Goal: Task Accomplishment & Management: Complete application form

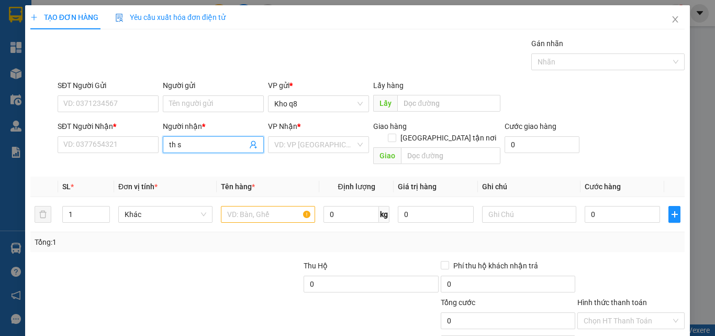
click at [199, 147] on input "th s" at bounding box center [208, 145] width 78 height 12
type input "t"
paste input "ái"
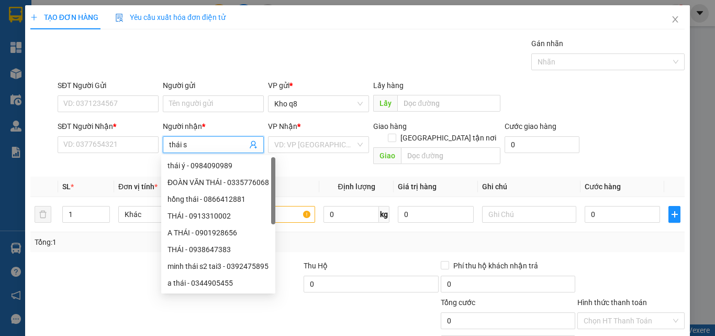
paste input "ơn"
type input "thái sơn"
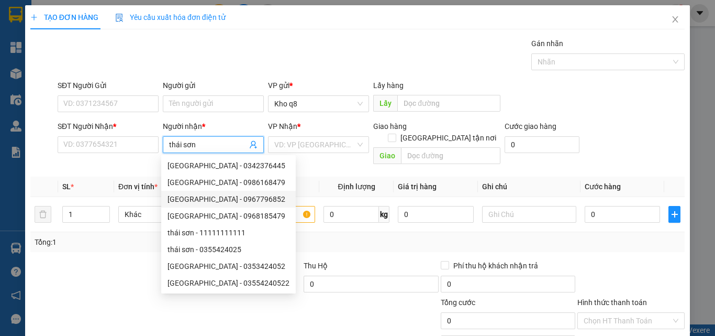
click at [217, 198] on div "[GEOGRAPHIC_DATA] - 0967796852" at bounding box center [229, 199] width 122 height 12
type input "0967796852"
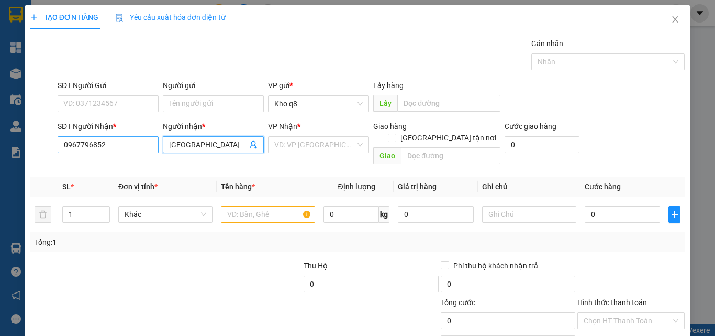
type input "[GEOGRAPHIC_DATA]"
click at [109, 144] on input "0967796852" at bounding box center [108, 144] width 101 height 17
type input "0967796852"
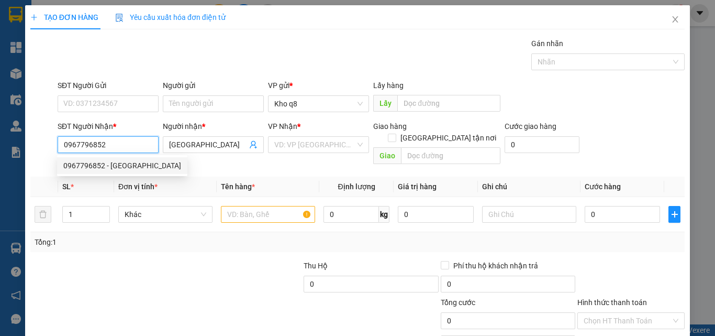
click at [99, 165] on div "0967796852 - [GEOGRAPHIC_DATA]" at bounding box center [122, 166] width 118 height 12
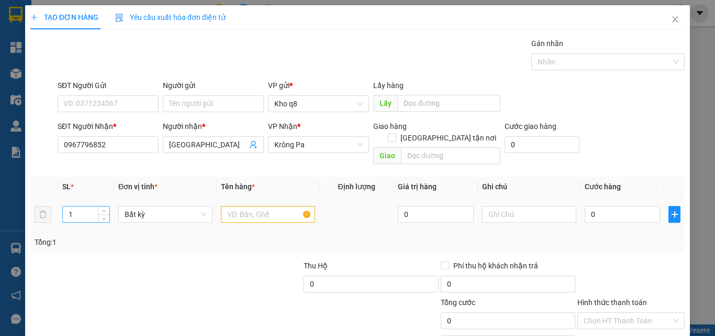
click at [81, 206] on input "1" at bounding box center [86, 214] width 47 height 16
type input "2"
click at [238, 206] on input "text" at bounding box center [268, 214] width 94 height 17
type input "2b"
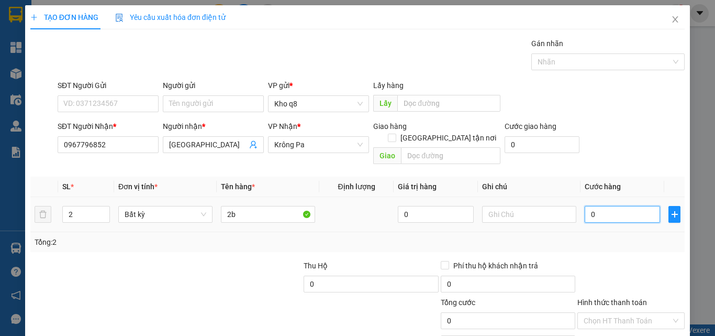
click at [614, 206] on input "0" at bounding box center [622, 214] width 75 height 17
type input "14"
type input "140"
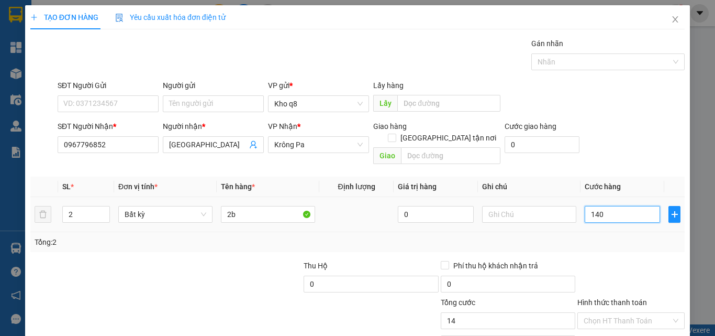
type input "140"
type input "140.000"
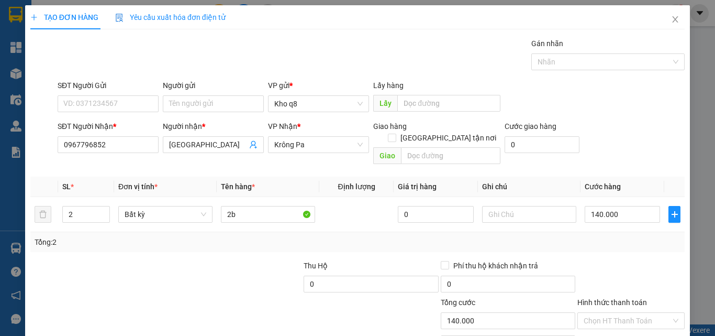
scroll to position [52, 0]
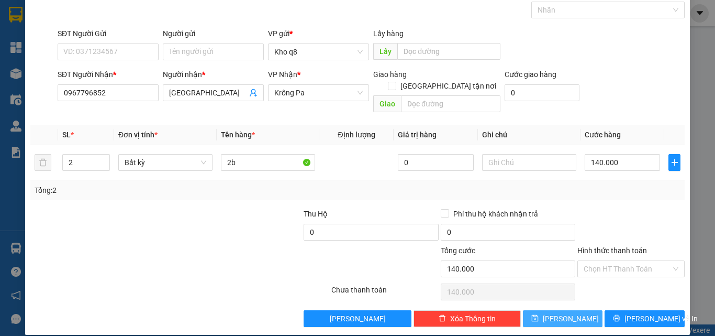
click at [554, 310] on button "[PERSON_NAME]" at bounding box center [563, 318] width 80 height 17
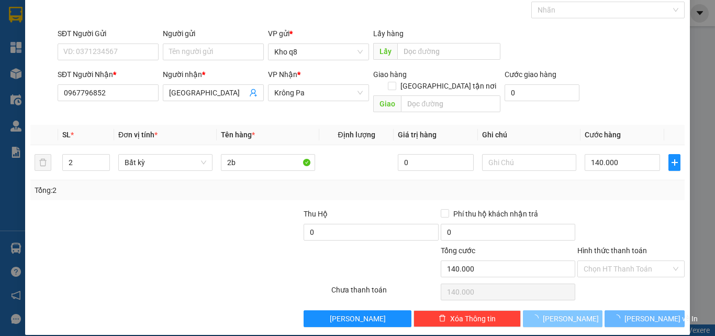
type input "1"
type input "0"
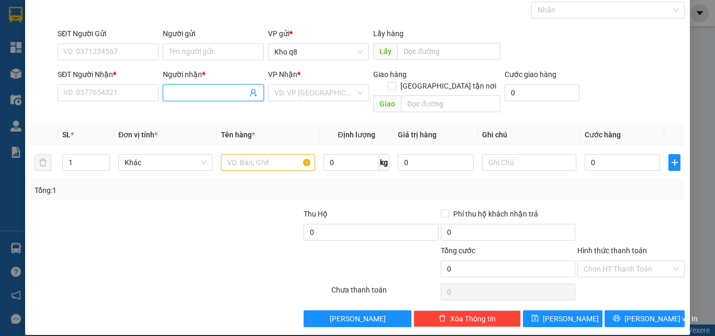
click at [190, 88] on input "Người nhận *" at bounding box center [208, 93] width 78 height 12
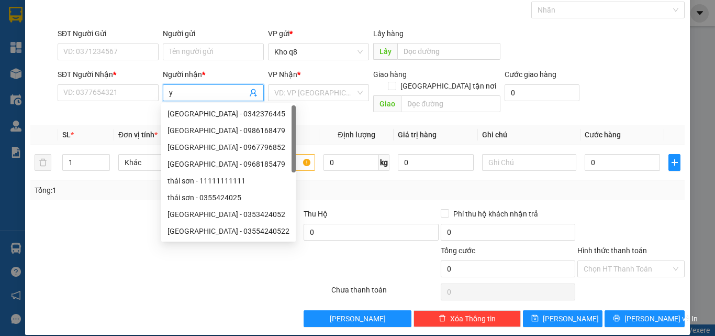
paste input "ê"
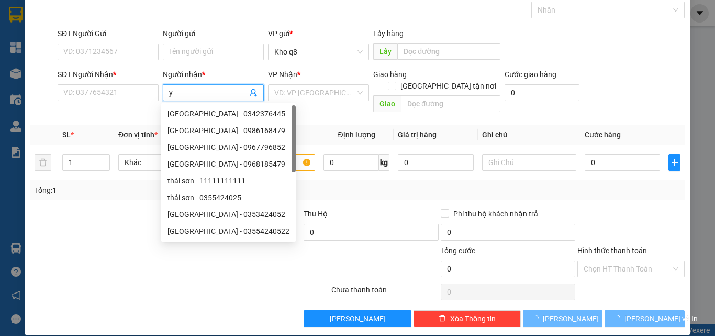
paste input "ến"
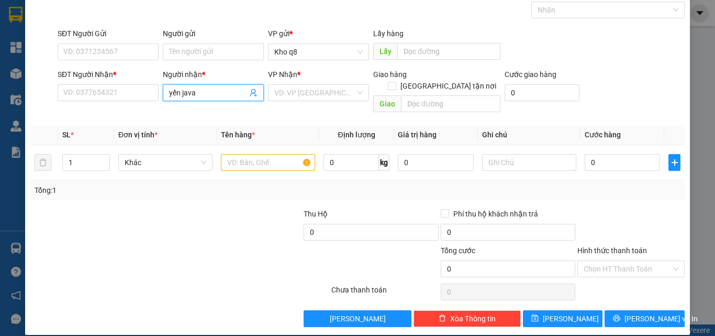
click at [209, 88] on input "yến java" at bounding box center [208, 93] width 78 height 12
type input "yến java"
click at [104, 92] on input "SĐT Người Nhận *" at bounding box center [108, 92] width 101 height 17
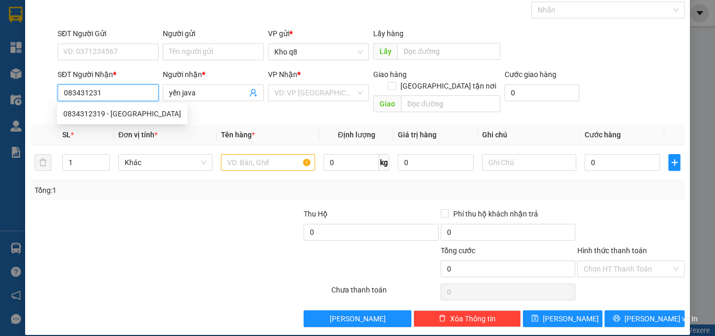
type input "0834312319"
click at [85, 112] on div "0834312319 - [GEOGRAPHIC_DATA]" at bounding box center [122, 114] width 118 height 12
type input "Trung Nguyên"
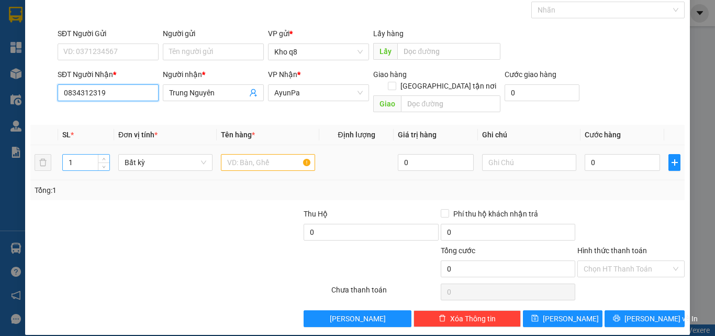
type input "0834312319"
click at [79, 154] on input "1" at bounding box center [86, 162] width 47 height 16
click at [257, 154] on input "text" at bounding box center [268, 162] width 94 height 17
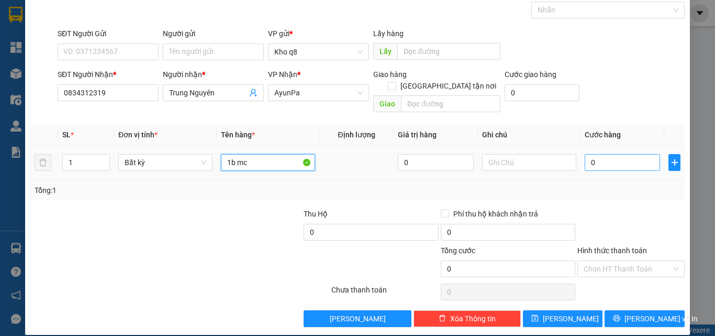
type input "1b mc"
click at [617, 154] on input "0" at bounding box center [622, 162] width 75 height 17
type input "8"
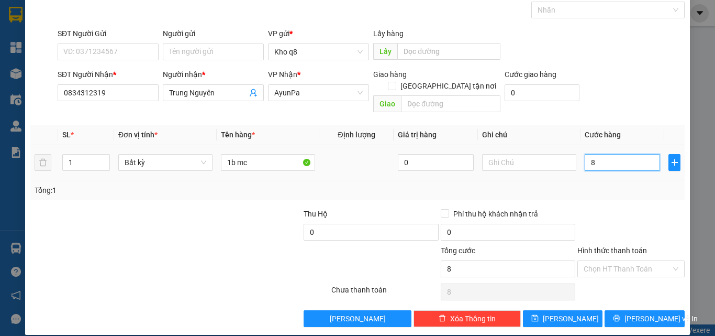
type input "80"
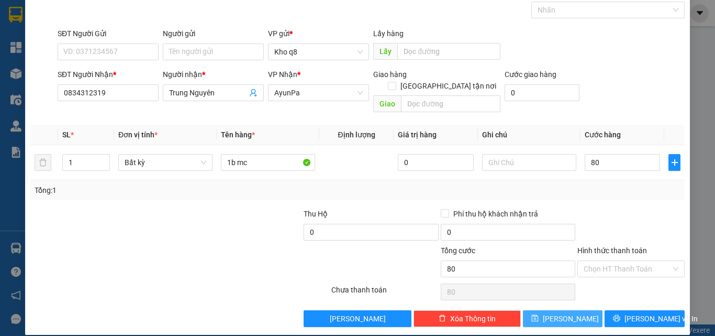
type input "80.000"
click at [560, 313] on span "[PERSON_NAME]" at bounding box center [571, 319] width 56 height 12
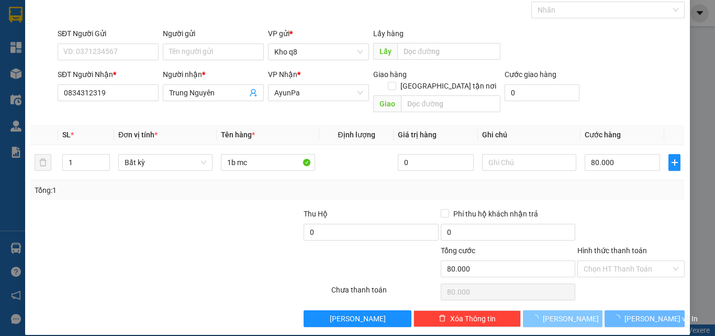
type input "0"
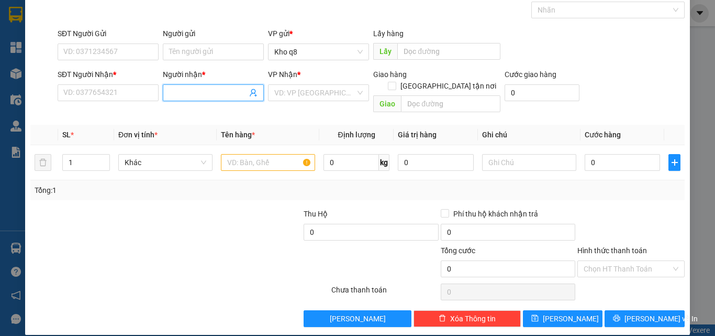
click at [198, 92] on input "Người nhận *" at bounding box center [208, 93] width 78 height 12
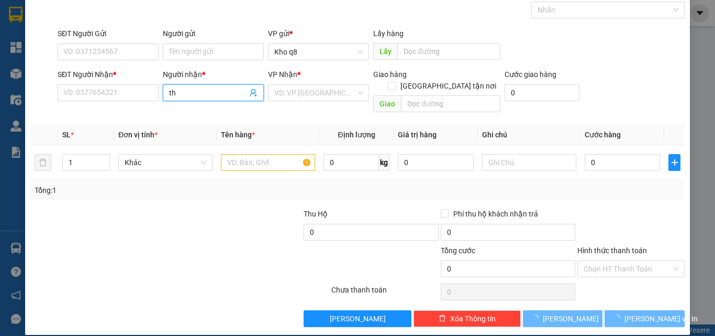
paste input "ành"
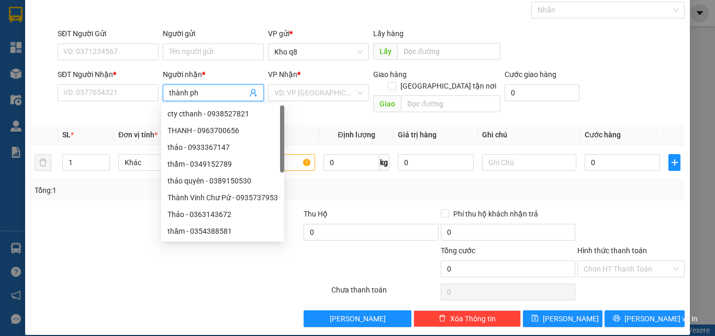
paste input "ú"
type input "thành phú"
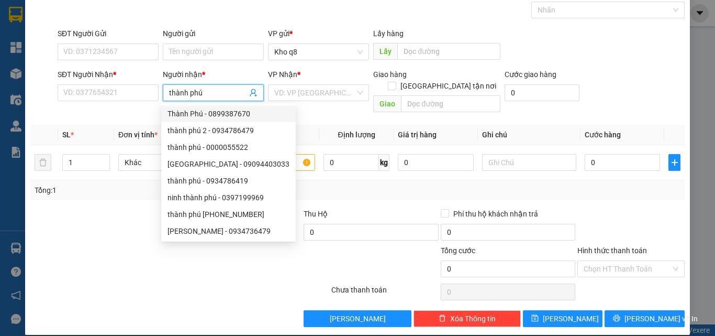
click at [235, 113] on div "Thành Phú - 0899387670" at bounding box center [229, 114] width 122 height 12
type input "0899387670"
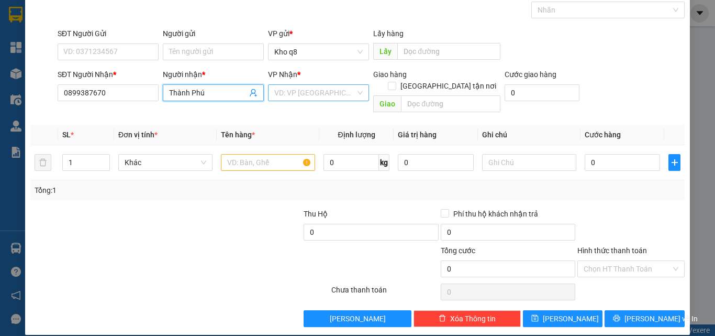
type input "Thành Phú"
click at [290, 90] on input "search" at bounding box center [314, 93] width 81 height 16
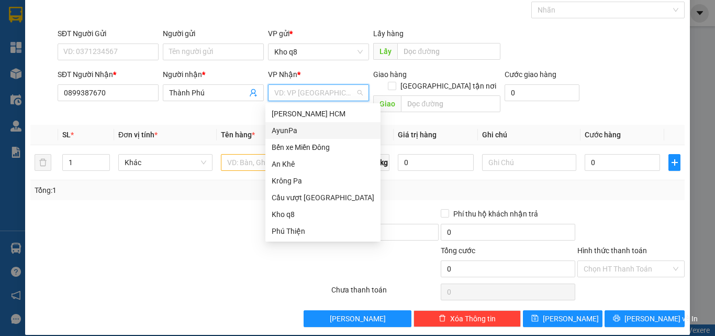
click at [281, 131] on div "AyunPa" at bounding box center [323, 131] width 103 height 12
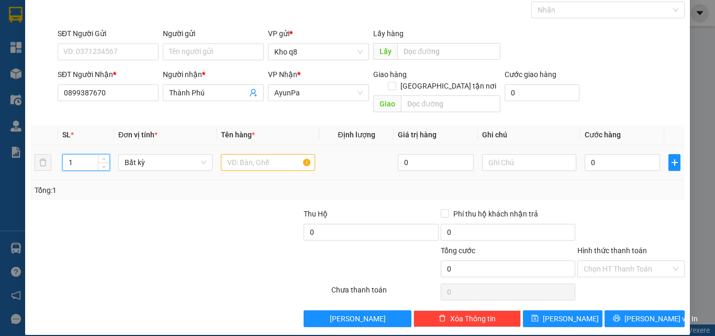
click at [73, 154] on input "1" at bounding box center [86, 162] width 47 height 16
type input "7"
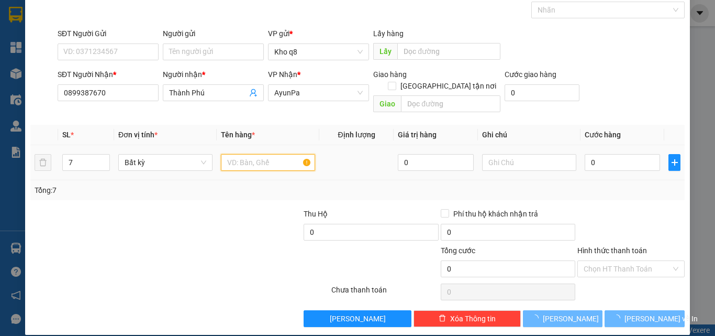
click at [238, 154] on input "text" at bounding box center [268, 162] width 94 height 17
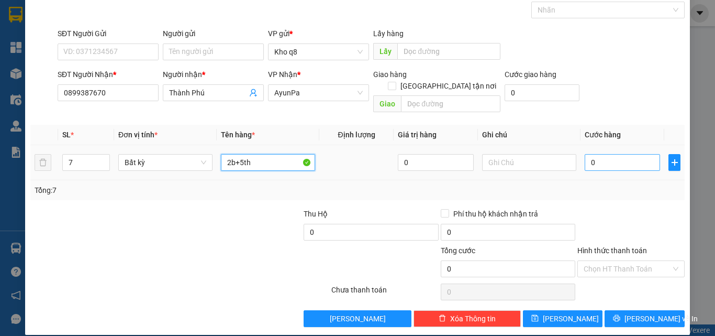
type input "2b+5th"
click at [609, 154] on input "0" at bounding box center [622, 162] width 75 height 17
type input "4"
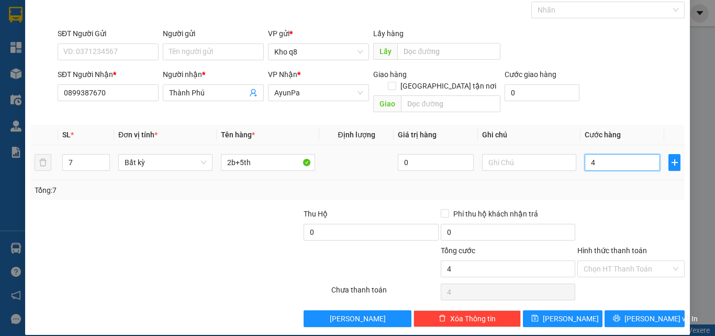
type input "42"
type input "420"
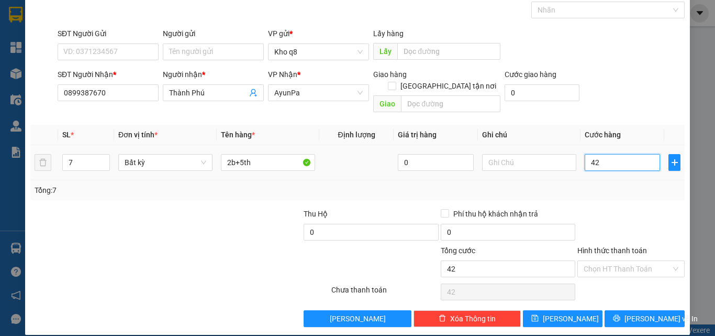
type input "420"
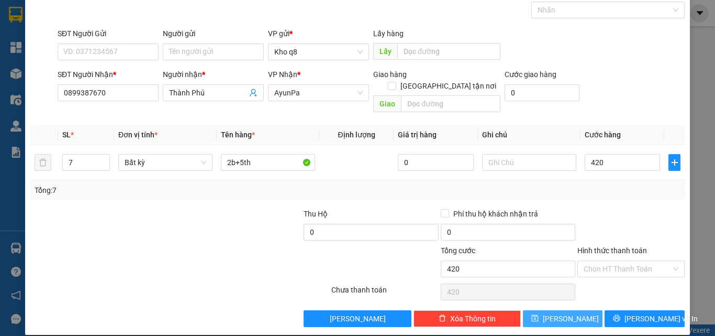
type input "420.000"
click at [543, 310] on button "[PERSON_NAME]" at bounding box center [563, 318] width 80 height 17
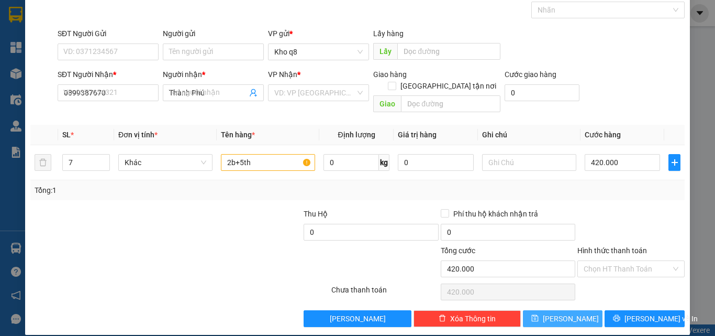
type input "1"
type input "0"
click at [523, 310] on button "[PERSON_NAME]" at bounding box center [563, 318] width 80 height 17
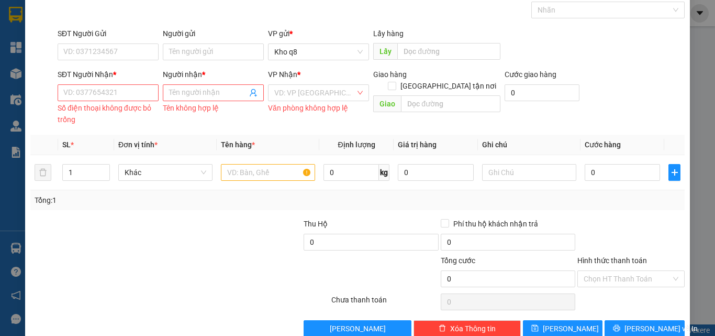
scroll to position [0, 0]
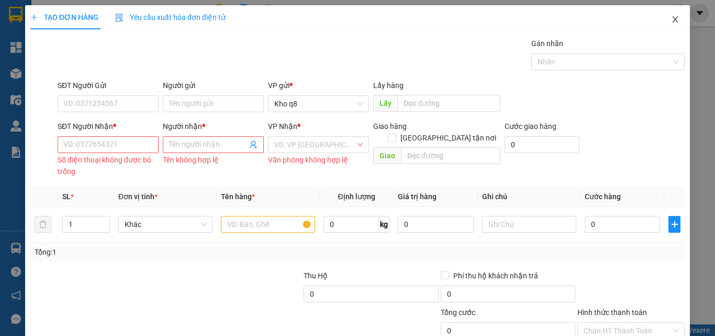
click at [671, 18] on icon "close" at bounding box center [675, 19] width 8 height 8
click at [667, 17] on div "1" at bounding box center [676, 13] width 18 height 18
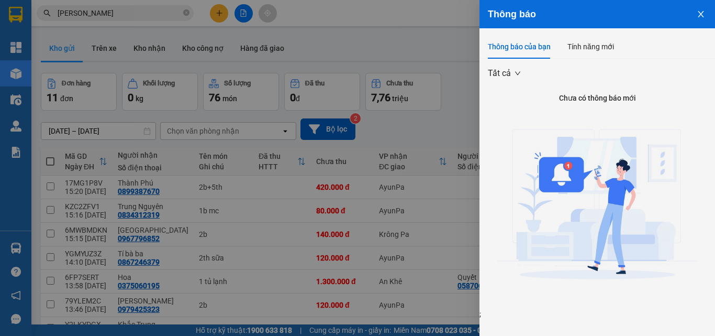
click at [430, 126] on div at bounding box center [357, 168] width 715 height 336
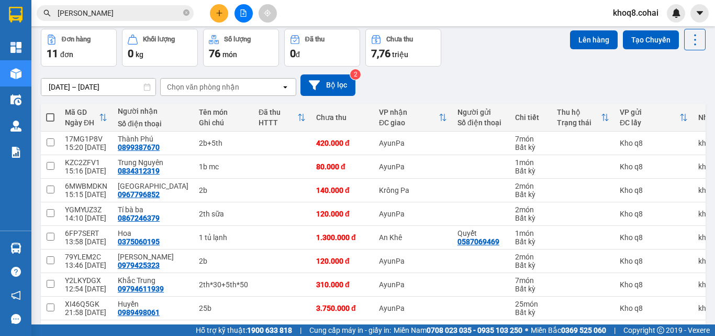
scroll to position [158, 0]
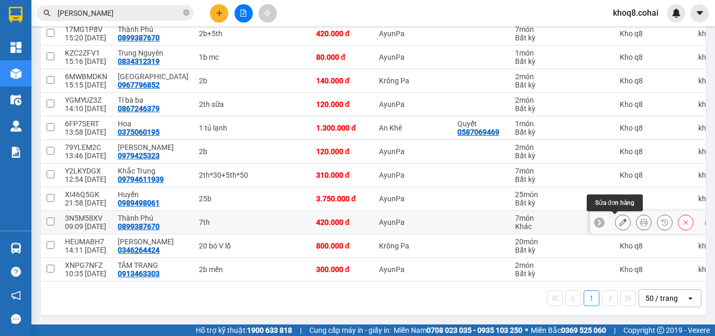
click at [619, 218] on icon at bounding box center [622, 221] width 7 height 7
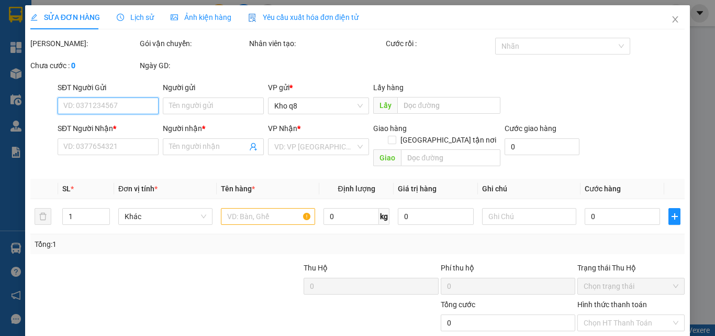
type input "0899387670"
type input "Thành Phú"
type input "420.000"
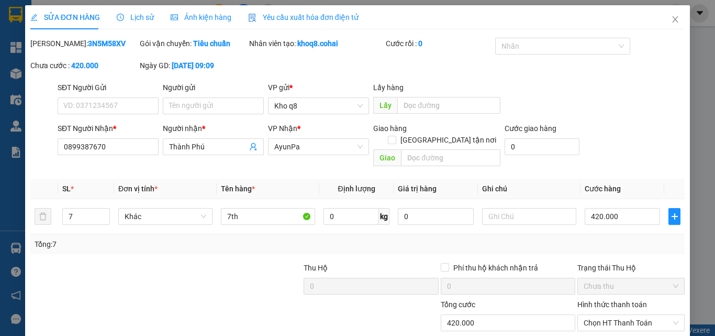
scroll to position [54, 0]
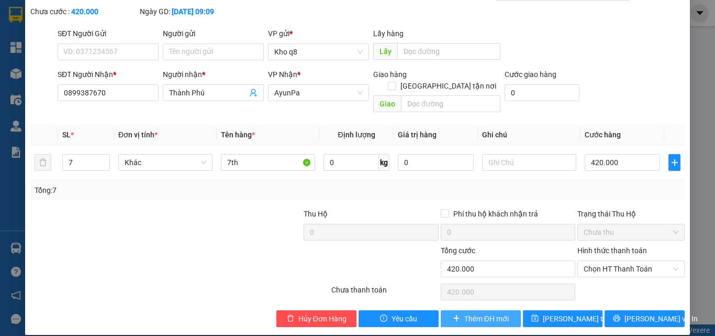
click at [469, 313] on span "Thêm ĐH mới" at bounding box center [486, 319] width 44 height 12
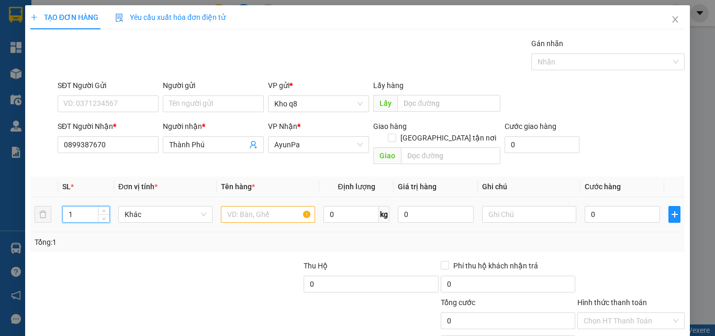
click at [77, 206] on input "1" at bounding box center [86, 214] width 47 height 16
type input "7"
click at [235, 206] on input "text" at bounding box center [268, 214] width 94 height 17
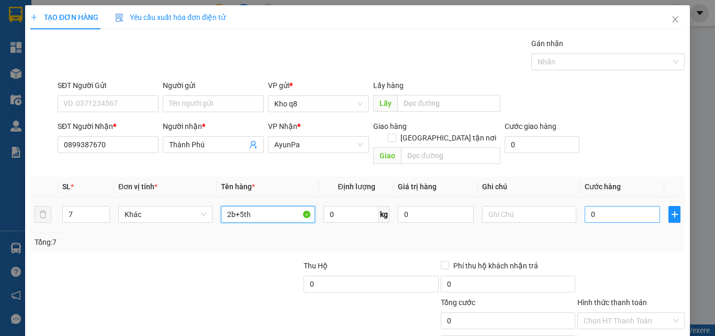
type input "2b+5th"
click at [621, 206] on input "0" at bounding box center [622, 214] width 75 height 17
type input "4"
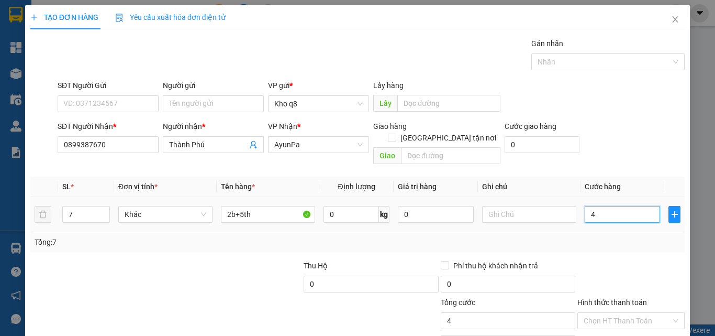
type input "42"
type input "420"
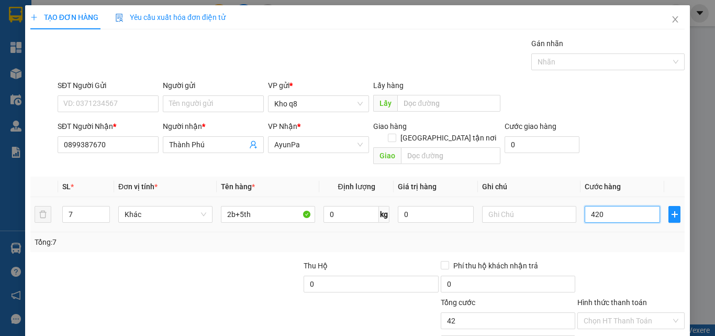
type input "420"
type input "420.000"
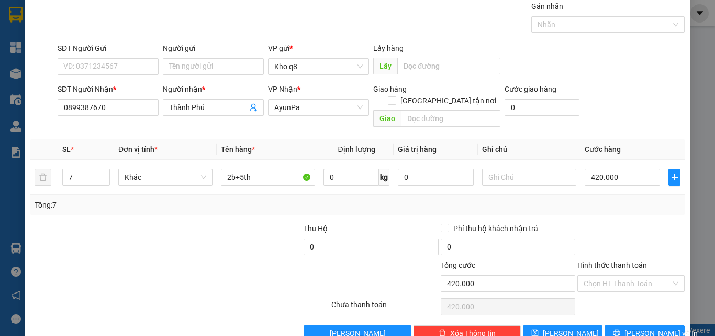
scroll to position [52, 0]
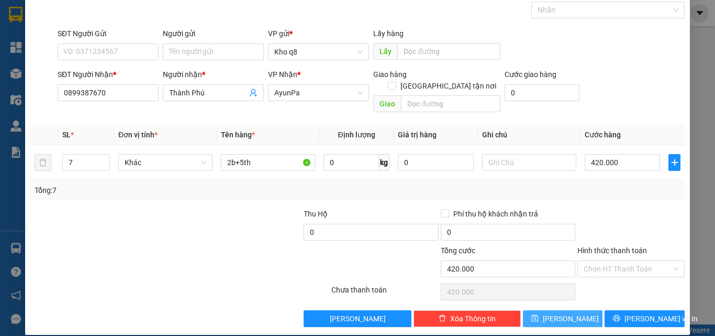
click at [561, 313] on span "[PERSON_NAME]" at bounding box center [571, 319] width 56 height 12
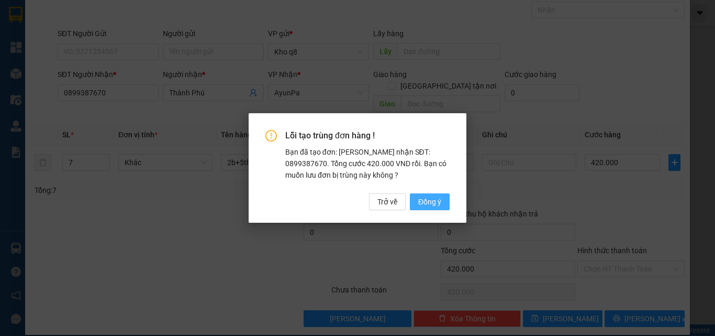
click at [431, 197] on span "Đồng ý" at bounding box center [429, 202] width 23 height 12
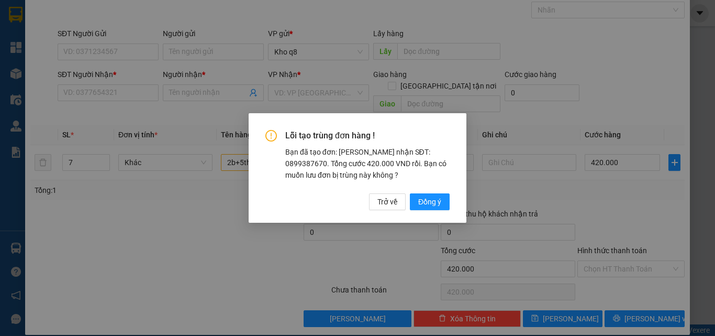
type input "1"
type input "0"
click at [429, 199] on span "Đồng ý" at bounding box center [429, 202] width 23 height 12
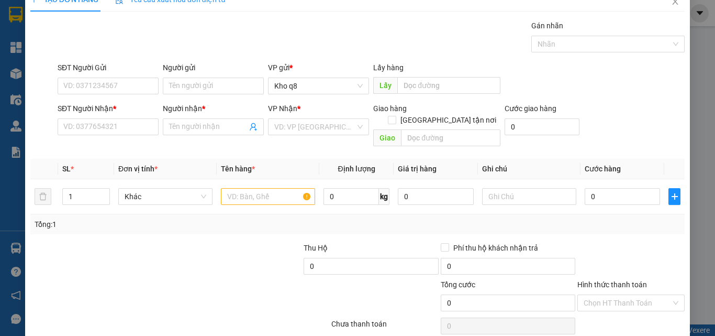
scroll to position [0, 0]
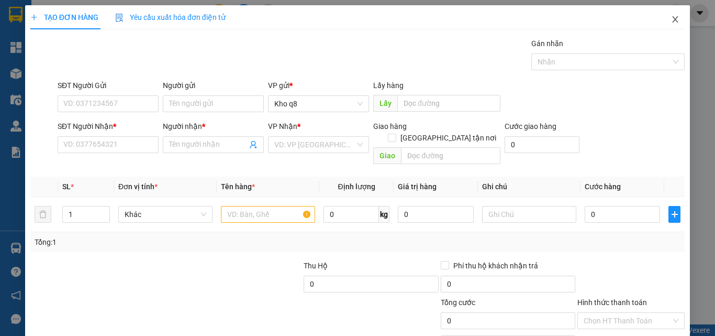
click at [671, 19] on icon "close" at bounding box center [675, 19] width 8 height 8
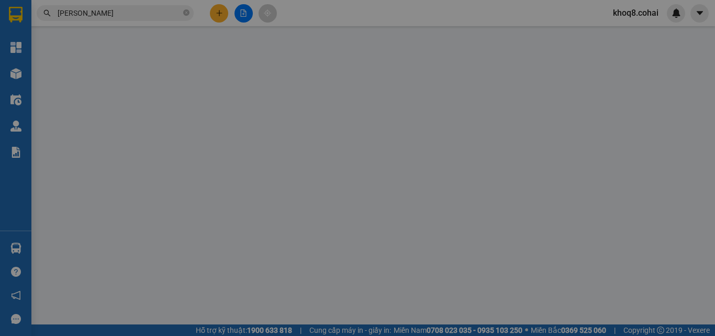
type input "0899387670"
type input "Thành Phú"
type input "420.000"
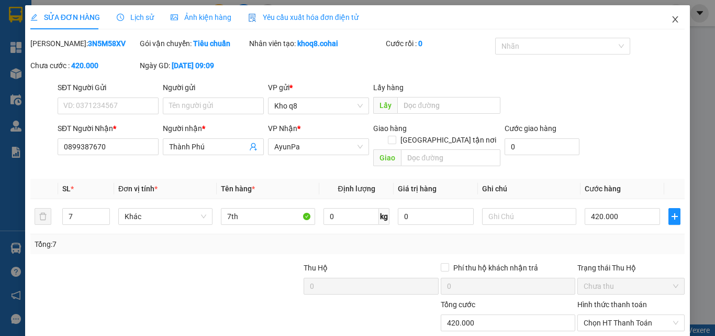
click at [671, 19] on icon "close" at bounding box center [675, 19] width 8 height 8
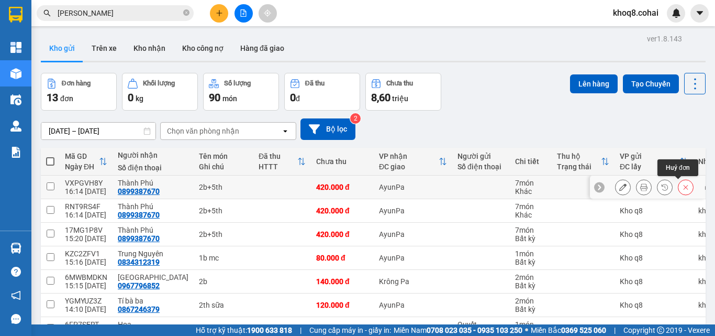
click at [682, 186] on icon at bounding box center [685, 186] width 7 height 7
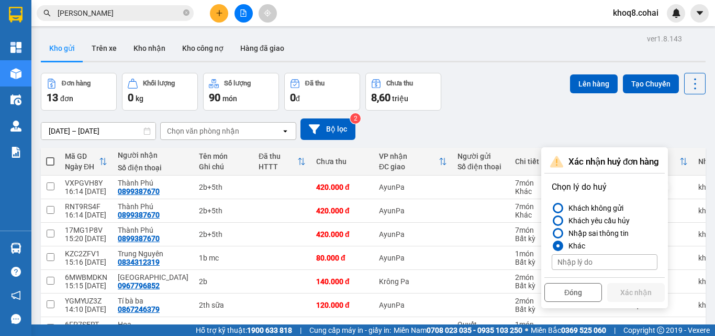
click at [590, 260] on input at bounding box center [605, 262] width 106 height 16
paste input "ùng"
paste input "đ"
paste input "ơn"
type input "trùng đơn"
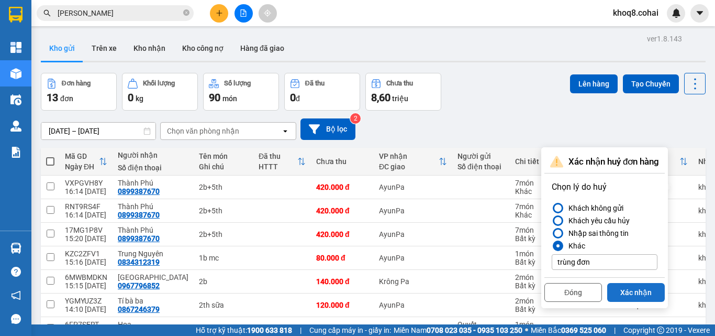
click at [636, 288] on button "Xác nhận" at bounding box center [636, 292] width 58 height 19
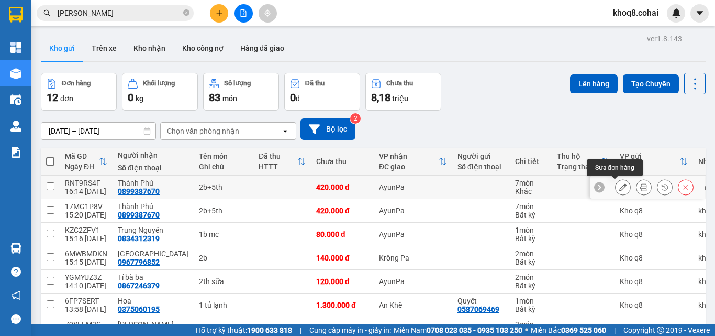
click at [619, 187] on icon at bounding box center [622, 186] width 7 height 7
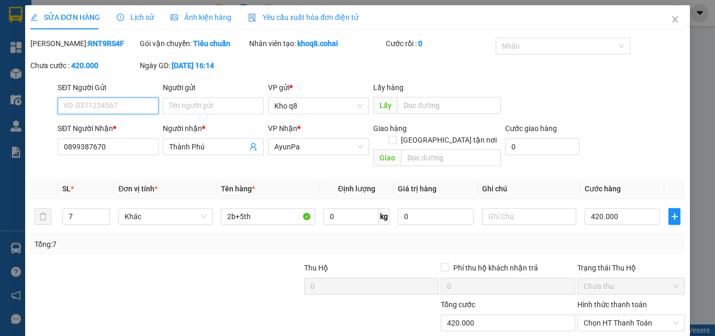
type input "0899387670"
type input "Thành Phú"
type input "420.000"
click at [671, 18] on icon "close" at bounding box center [675, 19] width 8 height 8
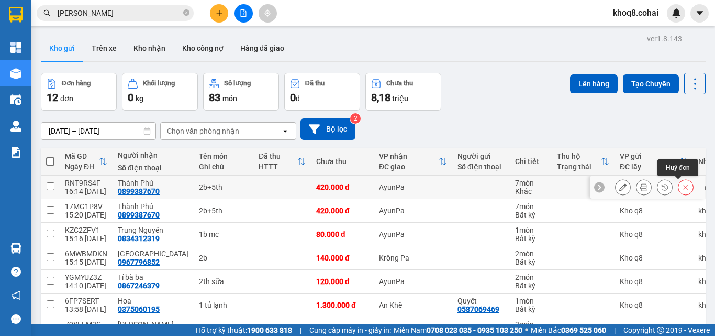
click at [682, 190] on icon at bounding box center [685, 186] width 7 height 7
click at [682, 185] on icon at bounding box center [685, 186] width 7 height 7
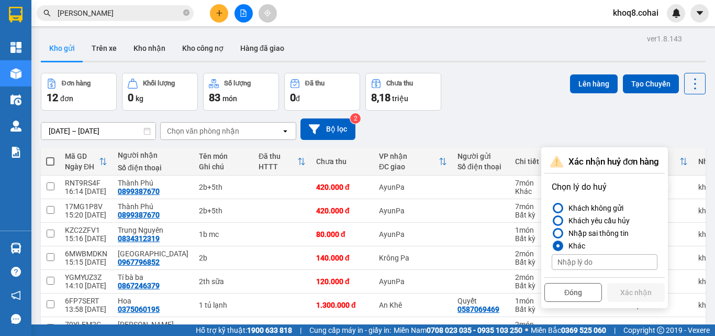
click at [582, 259] on input at bounding box center [605, 262] width 106 height 16
paste input "ủy"
paste input "đ"
paste input "ơn"
type input "h"
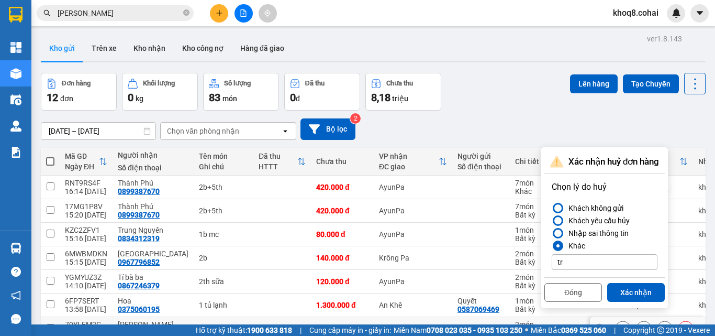
paste input "ùng"
paste input "đ"
paste input "ơn"
type input "trùng đơn"
click at [649, 289] on button "Xác nhận" at bounding box center [636, 292] width 58 height 19
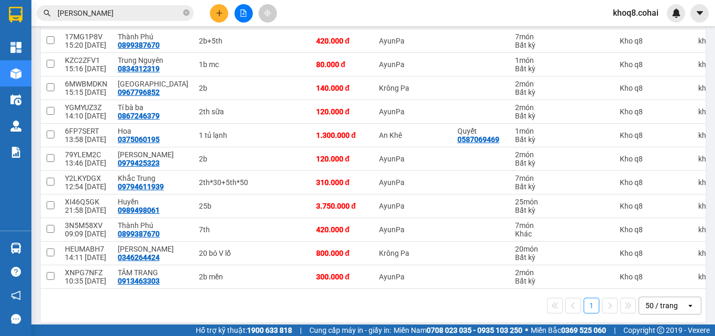
scroll to position [147, 0]
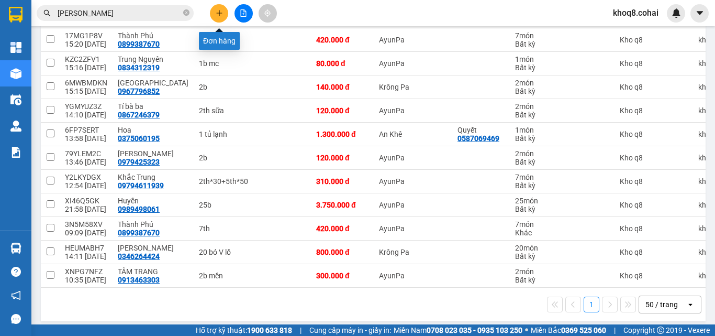
click at [224, 12] on button at bounding box center [219, 13] width 18 height 18
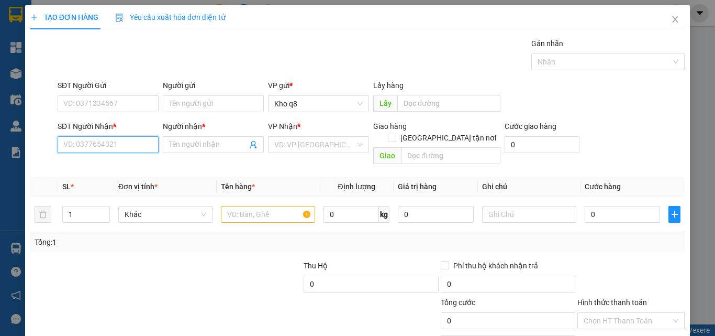
click at [93, 143] on input "SĐT Người Nhận *" at bounding box center [108, 144] width 101 height 17
click at [115, 144] on input "03684200007" at bounding box center [108, 144] width 101 height 17
click at [99, 146] on input "03684200007" at bounding box center [108, 144] width 101 height 17
type input "0368420007"
click at [85, 163] on div "0368420007 - Yến" at bounding box center [106, 166] width 87 height 12
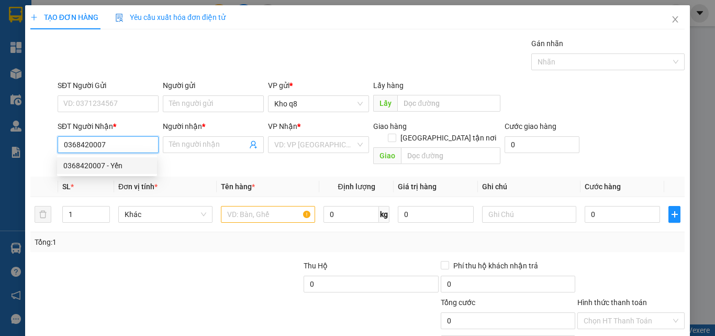
type input "Yến"
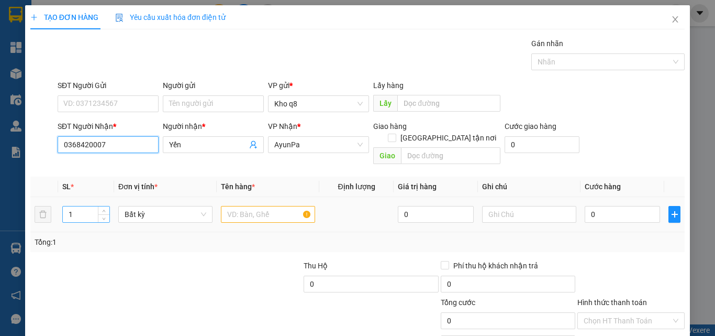
type input "0368420007"
click at [78, 206] on input "1" at bounding box center [86, 214] width 47 height 16
type input "3"
click at [249, 206] on input "text" at bounding box center [268, 214] width 94 height 17
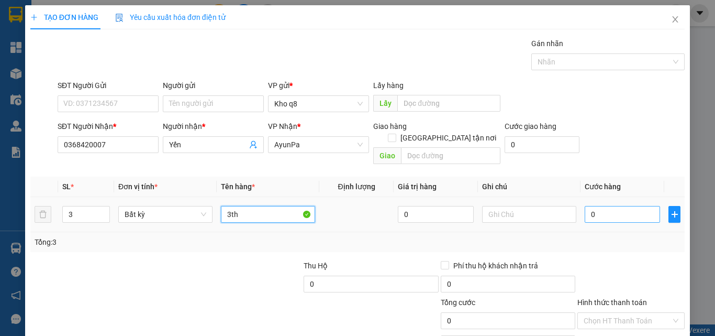
type input "3th"
click at [608, 206] on input "0" at bounding box center [622, 214] width 75 height 17
type input "1"
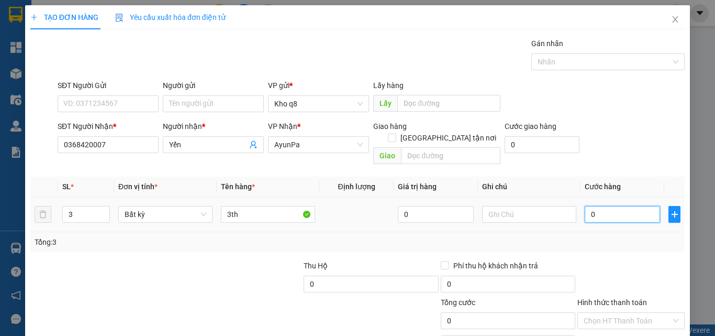
type input "1"
type input "18"
type input "180"
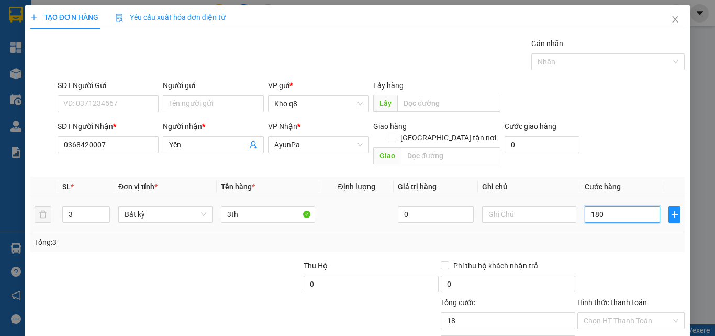
type input "180"
type input "180.000"
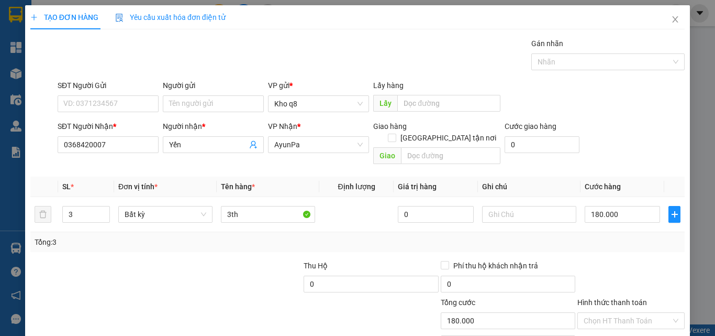
scroll to position [52, 0]
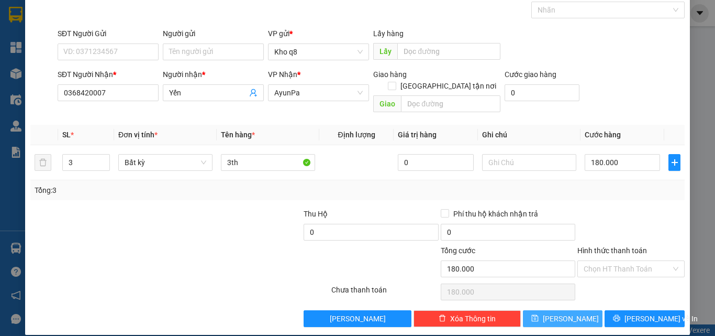
click at [556, 313] on span "[PERSON_NAME]" at bounding box center [571, 319] width 56 height 12
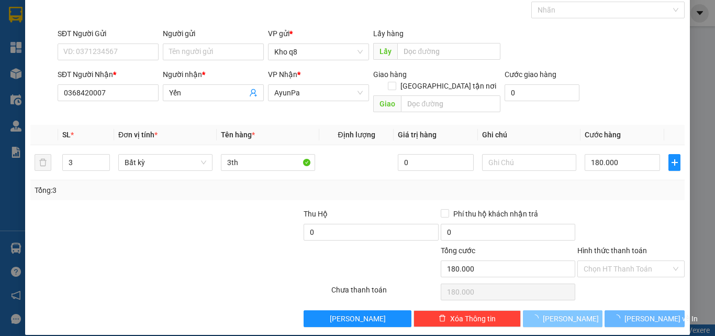
type input "1"
type input "0"
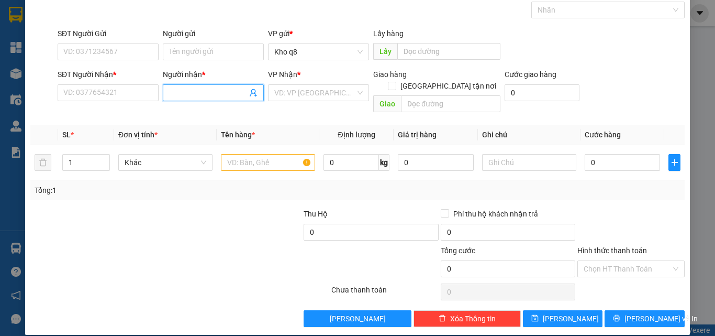
click at [177, 90] on input "Người nhận *" at bounding box center [208, 93] width 78 height 12
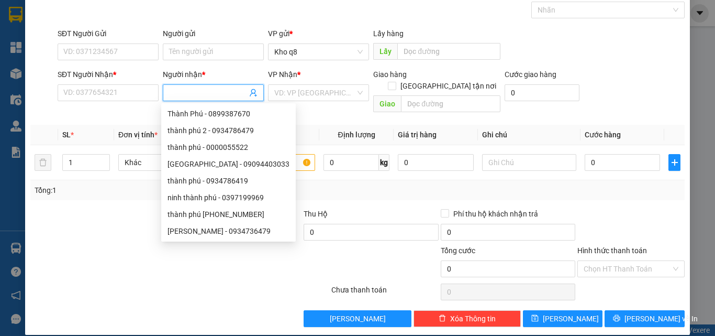
type input "D"
paste input "Đ"
paste input "ê"
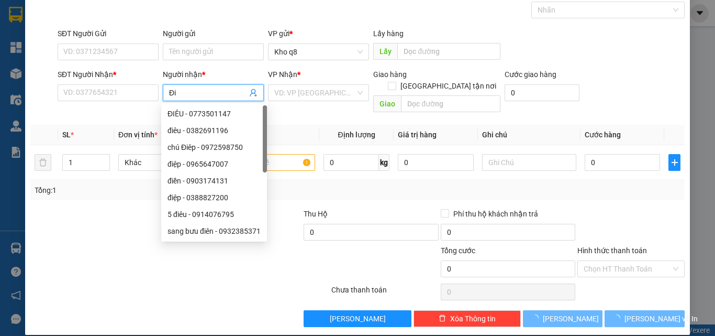
paste input "ệp"
type input "Điệp"
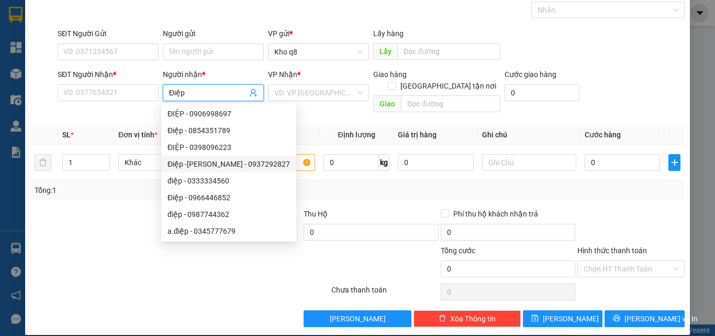
click at [243, 162] on div "Điệp -[PERSON_NAME] - 0937292827" at bounding box center [229, 164] width 122 height 12
type input "0937292827"
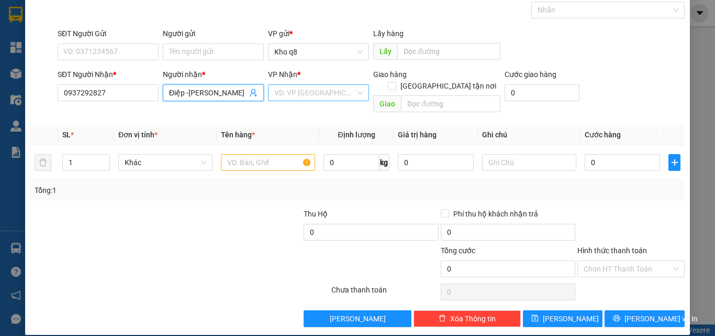
type input "Điệp -[PERSON_NAME]"
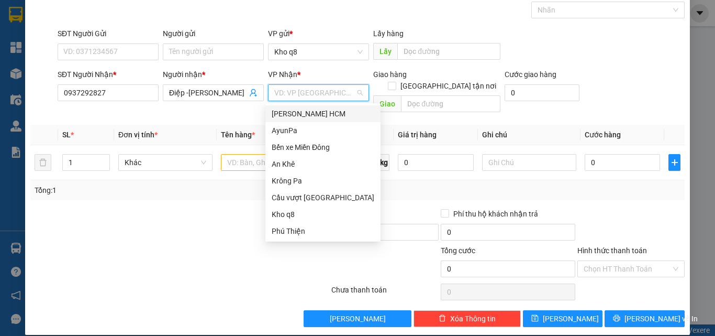
click at [294, 94] on input "search" at bounding box center [314, 93] width 81 height 16
click at [291, 179] on div "Krông Pa" at bounding box center [323, 181] width 103 height 12
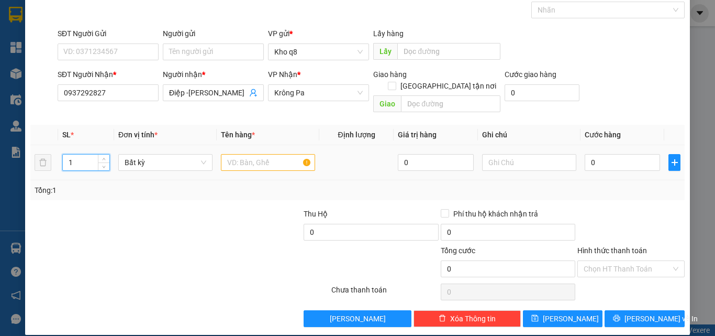
click at [82, 154] on input "1" at bounding box center [86, 162] width 47 height 16
type input "31"
click at [247, 156] on input "text" at bounding box center [268, 162] width 94 height 17
type input "31th"
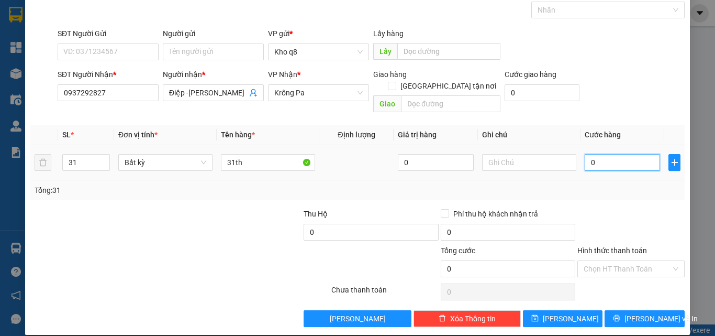
click at [603, 154] on input "0" at bounding box center [622, 162] width 75 height 17
type input "9"
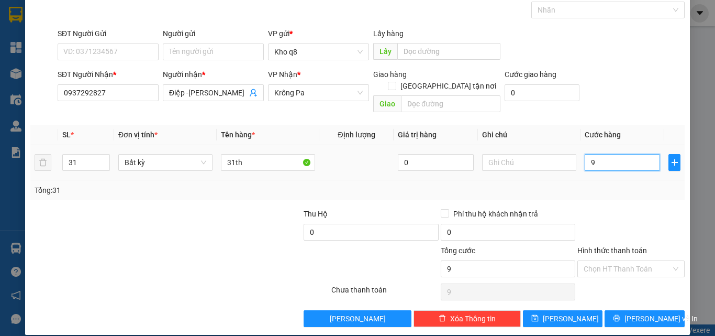
type input "95"
type input "950"
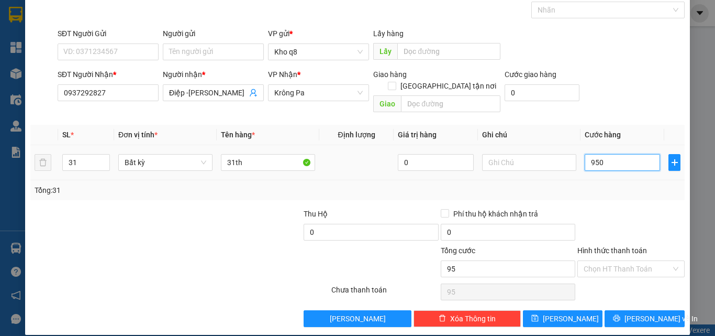
type input "950"
type input "95"
type input "9"
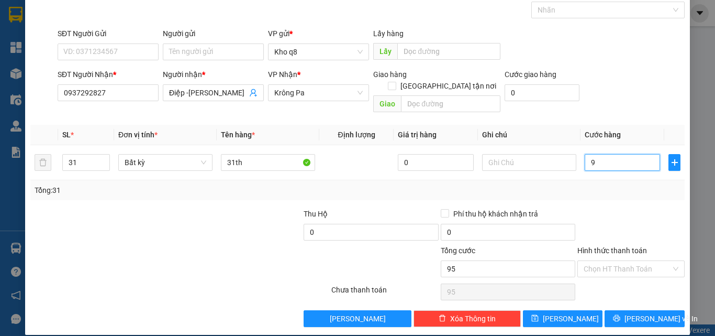
type input "9"
type input "0"
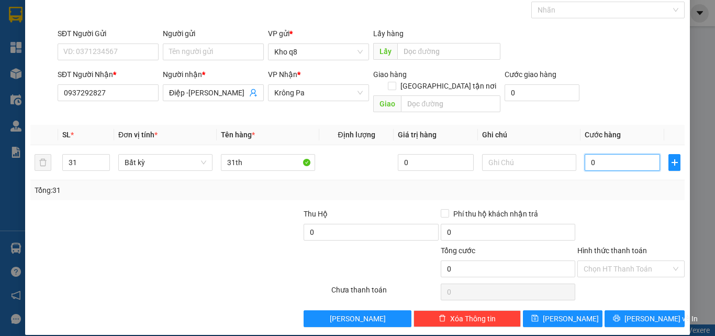
type input "02"
type input "2"
type input "021"
type input "21"
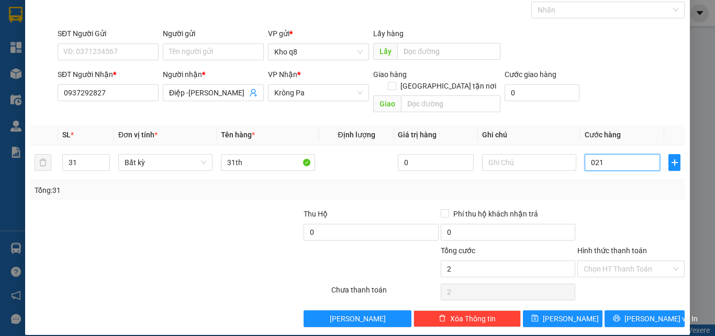
type input "21"
type input "0.217"
type input "217"
type input "02.170"
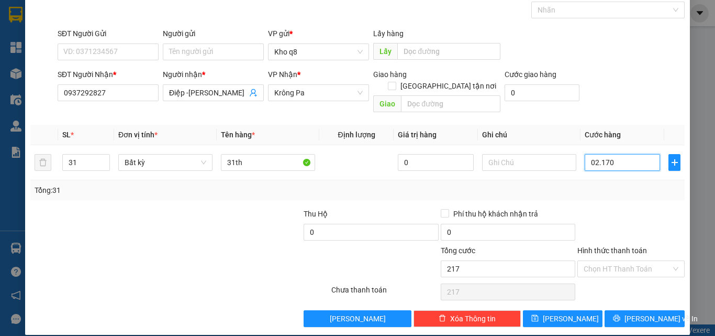
type input "2.170"
type input "2.170.000"
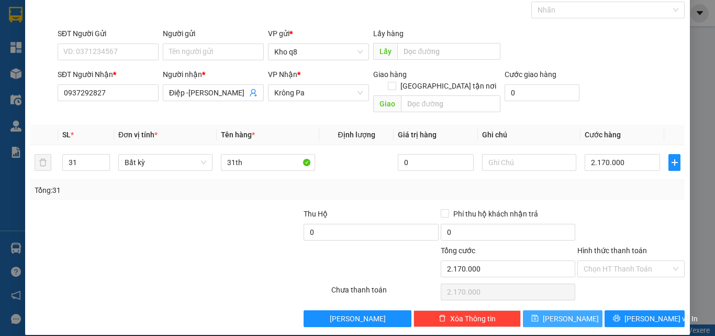
click at [557, 313] on span "[PERSON_NAME]" at bounding box center [571, 319] width 56 height 12
type input "1"
type input "0"
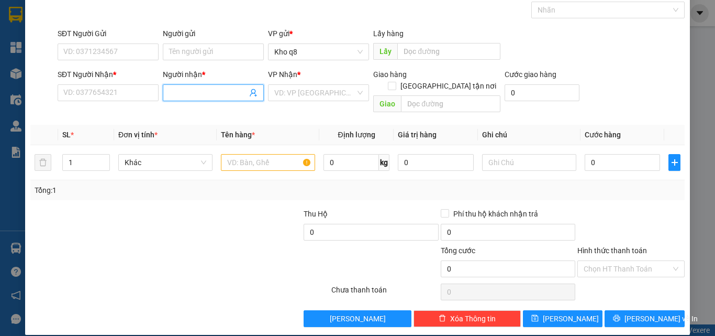
click at [190, 89] on input "Người nhận *" at bounding box center [208, 93] width 78 height 12
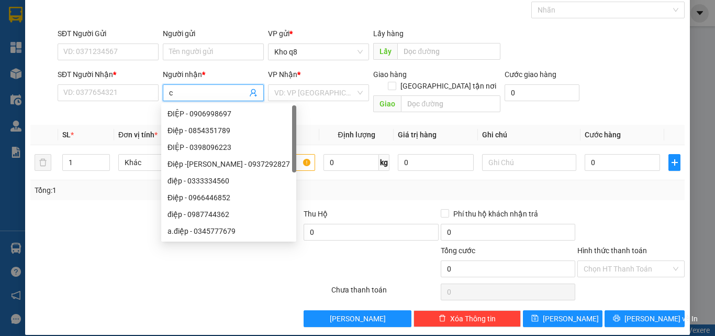
paste input "ô"
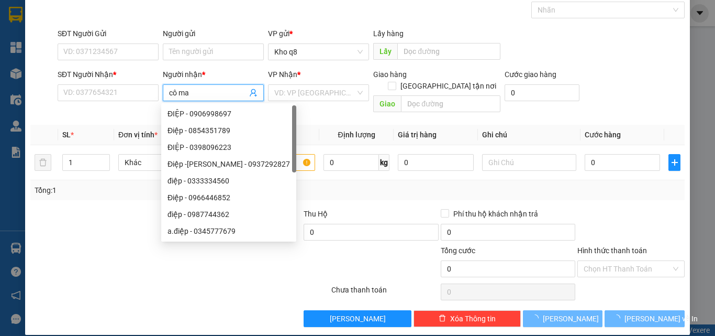
type input "cô mai"
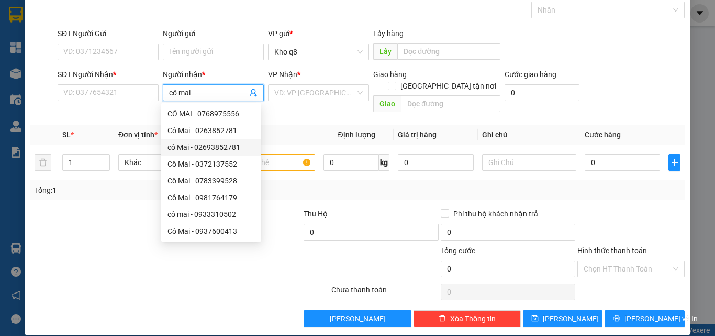
click at [218, 147] on div "cô Mai - 02693852781" at bounding box center [211, 147] width 87 height 12
type input "02693852781"
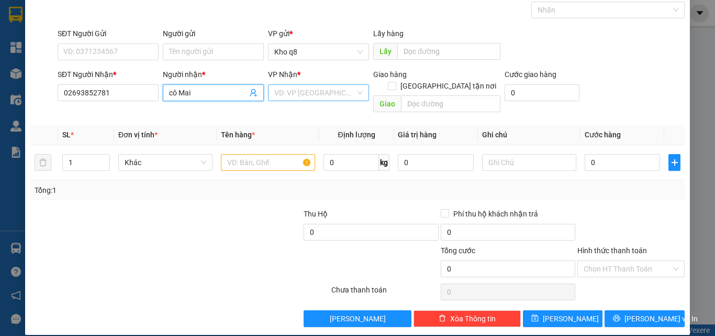
type input "cô Mai"
click at [316, 87] on input "search" at bounding box center [314, 93] width 81 height 16
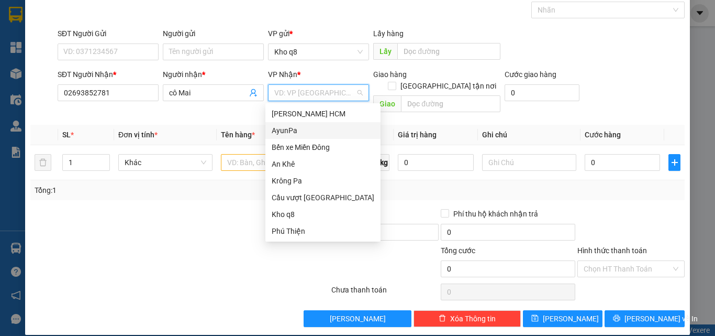
click at [289, 130] on div "AyunPa" at bounding box center [323, 131] width 103 height 12
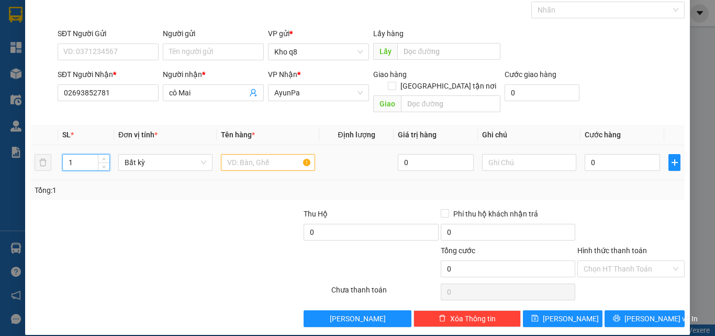
click at [74, 154] on input "1" at bounding box center [86, 162] width 47 height 16
type input "4"
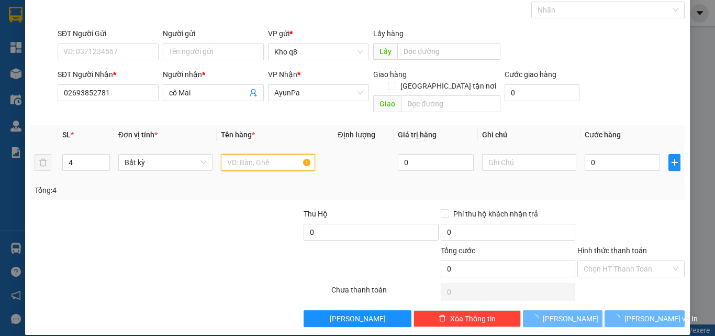
click at [228, 154] on input "text" at bounding box center [268, 162] width 94 height 17
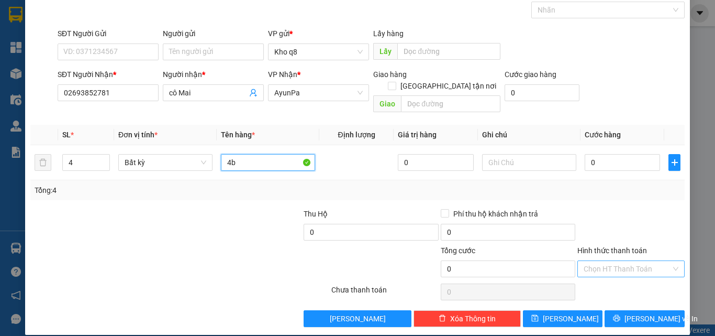
type input "4b"
click at [601, 261] on input "Hình thức thanh toán" at bounding box center [627, 269] width 87 height 16
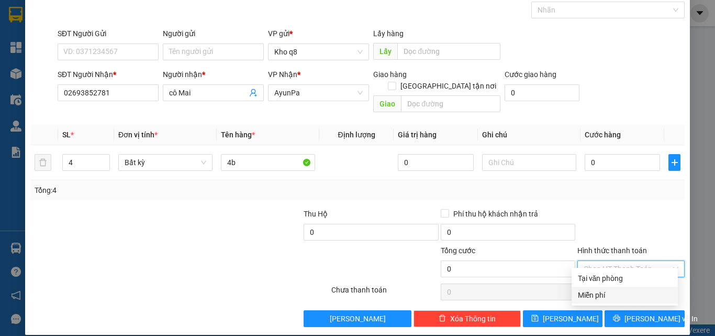
click at [590, 292] on div "Miễn phí" at bounding box center [625, 295] width 94 height 12
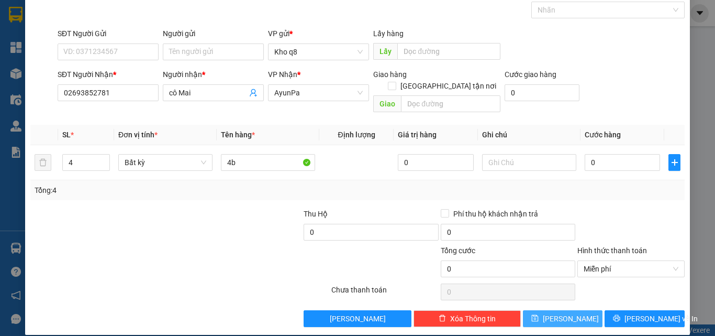
click at [569, 310] on button "[PERSON_NAME]" at bounding box center [563, 318] width 80 height 17
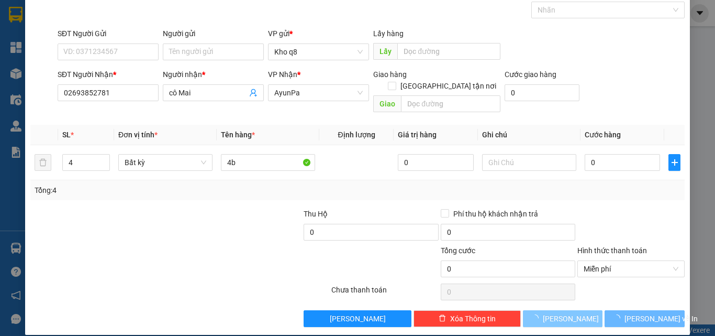
type input "1"
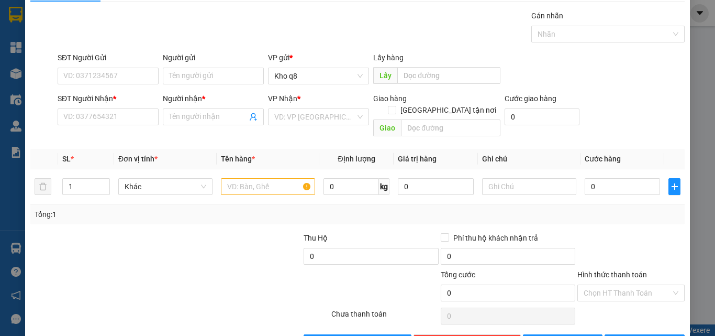
scroll to position [0, 0]
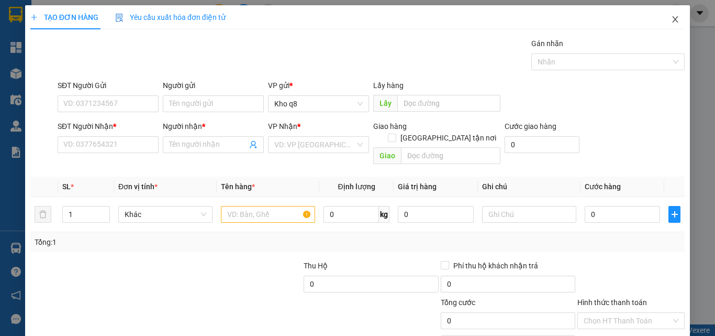
click at [671, 17] on icon "close" at bounding box center [675, 19] width 8 height 8
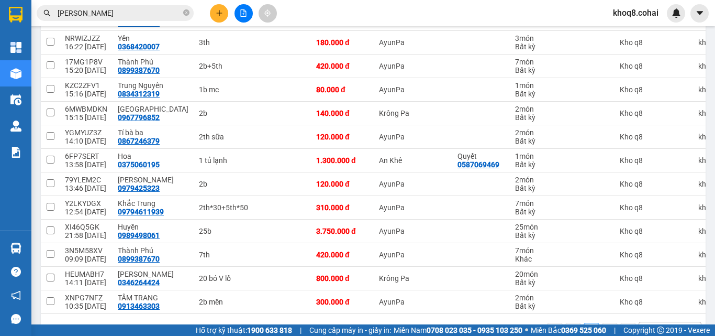
scroll to position [210, 0]
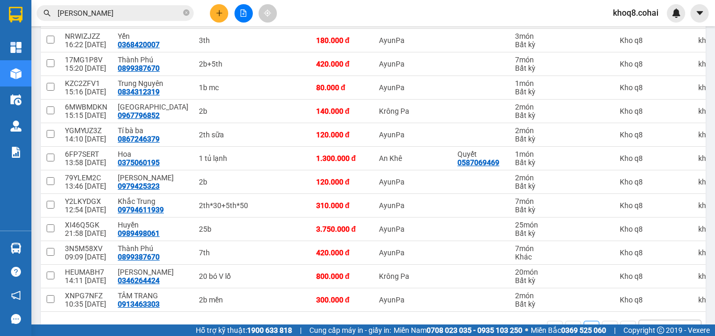
click at [703, 157] on main "ver 1.8.143 Kho gửi Trên xe Kho nhận Kho công nợ Hàng đã giao Đơn hàng 14 đơn K…" at bounding box center [357, 162] width 715 height 324
drag, startPoint x: 699, startPoint y: 156, endPoint x: 712, endPoint y: 97, distance: 60.0
click at [712, 97] on main "ver 1.8.143 Kho gửi Trên xe Kho nhận Kho công nợ Hàng đã giao Đơn hàng 14 đơn K…" at bounding box center [357, 162] width 715 height 324
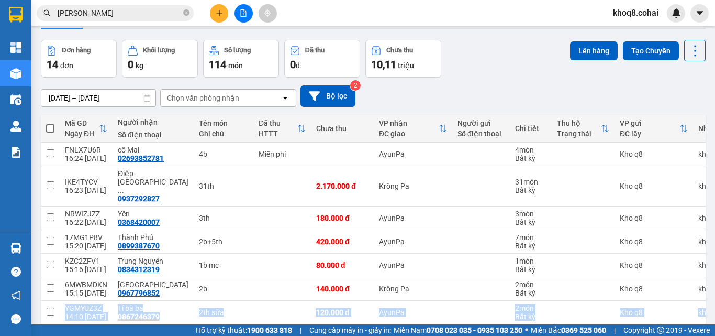
scroll to position [0, 0]
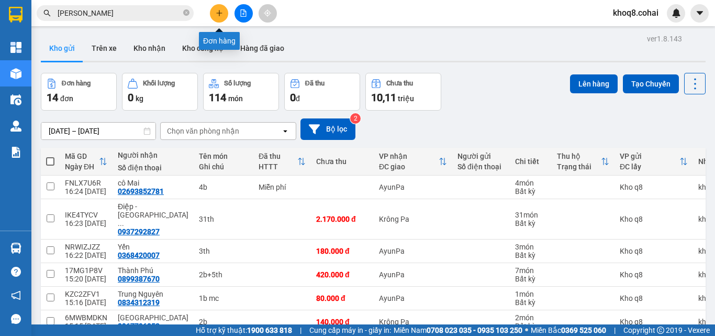
click at [221, 11] on icon "plus" at bounding box center [219, 12] width 7 height 7
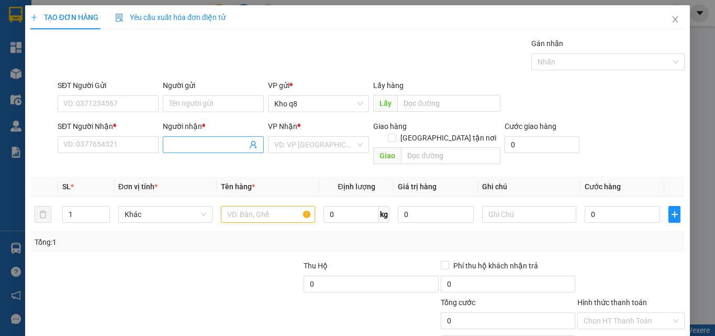
click at [186, 138] on span at bounding box center [213, 144] width 101 height 17
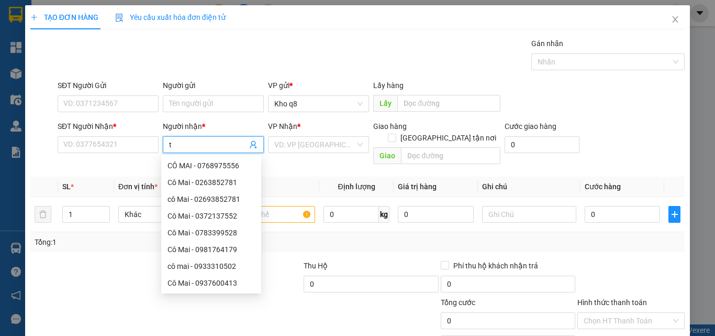
paste input "ý"
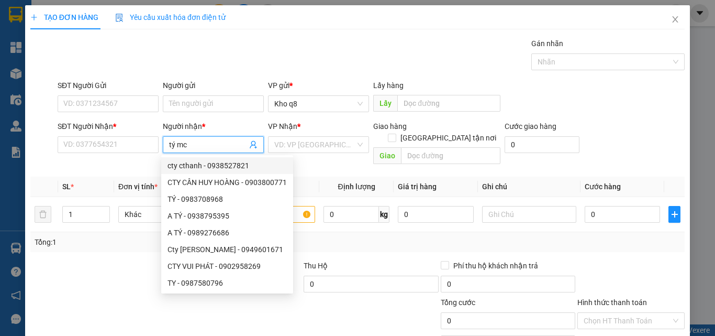
click at [219, 142] on input "tý mc" at bounding box center [208, 145] width 78 height 12
type input "t"
paste input "ý"
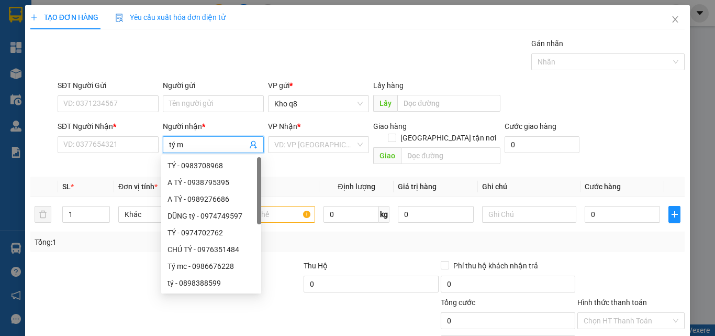
type input "tý mc"
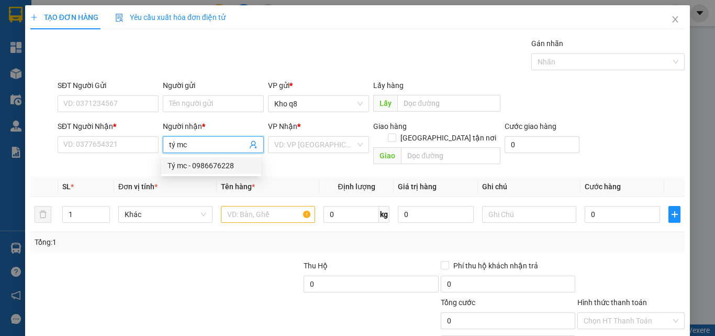
click at [207, 164] on div "Tý mc - 0986676228" at bounding box center [211, 166] width 87 height 12
type input "0986676228"
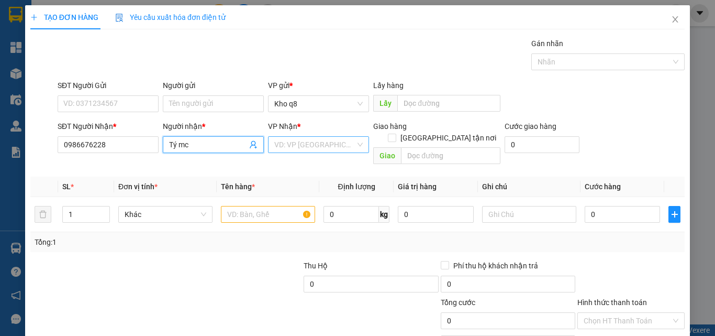
type input "Tý mc"
click at [322, 144] on input "search" at bounding box center [314, 145] width 81 height 16
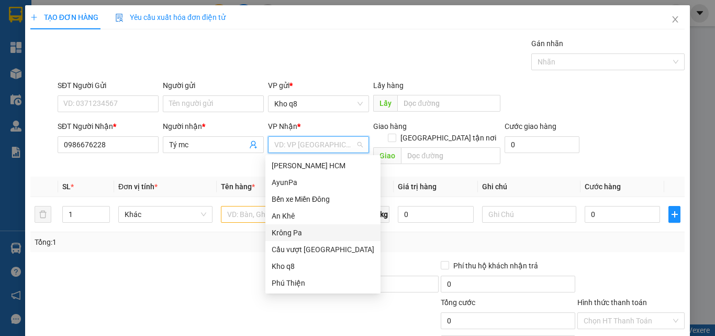
click at [285, 234] on div "Krông Pa" at bounding box center [323, 233] width 103 height 12
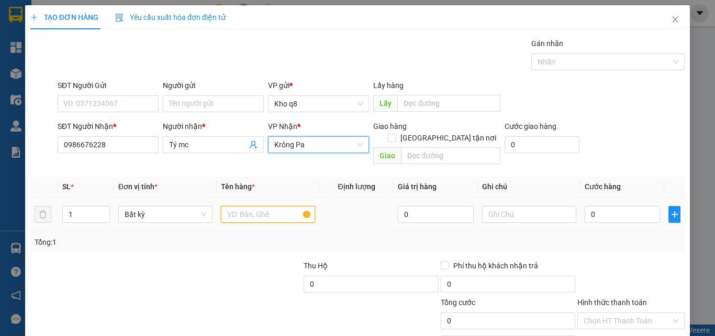
click at [259, 206] on input "text" at bounding box center [268, 214] width 94 height 17
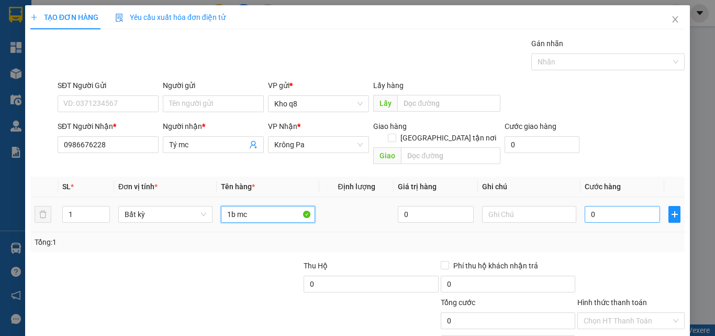
type input "1b mc"
click at [606, 206] on input "0" at bounding box center [622, 214] width 75 height 17
type input "7"
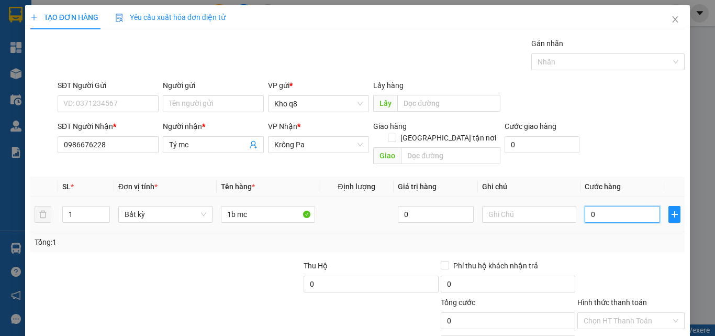
type input "7"
type input "70"
type input "70.000"
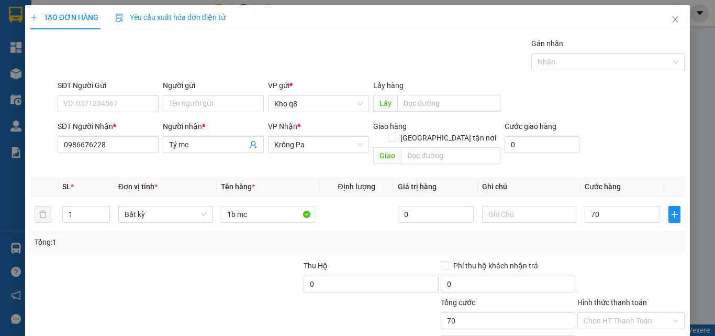
type input "70.000"
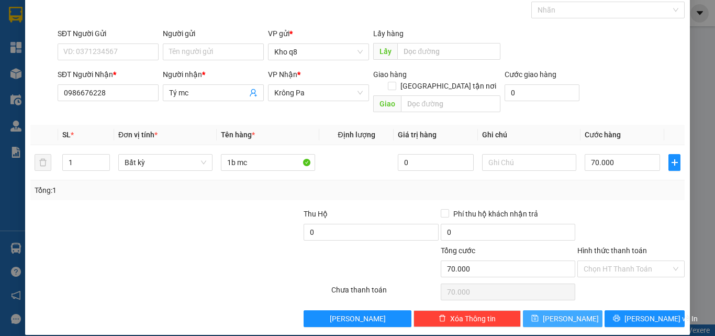
click at [562, 313] on span "[PERSON_NAME]" at bounding box center [571, 319] width 56 height 12
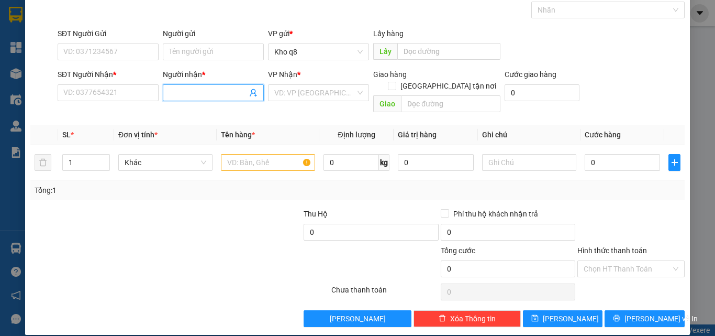
click at [176, 90] on input "Người nhận *" at bounding box center [208, 93] width 78 height 12
paste input "ê"
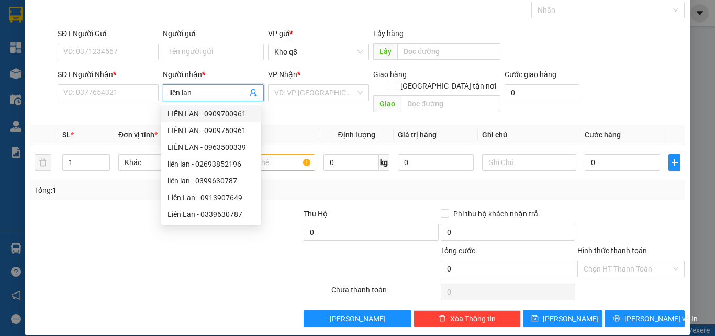
click at [240, 112] on div "LIÊN LAN - 0909700961" at bounding box center [211, 114] width 87 height 12
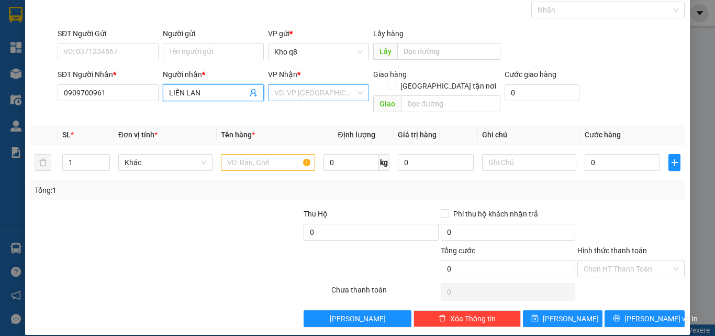
click at [310, 90] on input "search" at bounding box center [314, 93] width 81 height 16
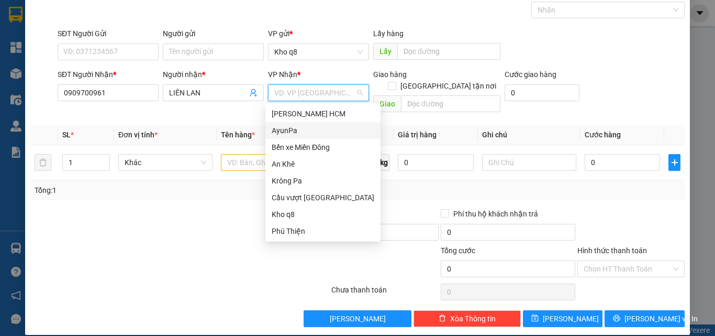
click at [289, 128] on div "AyunPa" at bounding box center [323, 131] width 103 height 12
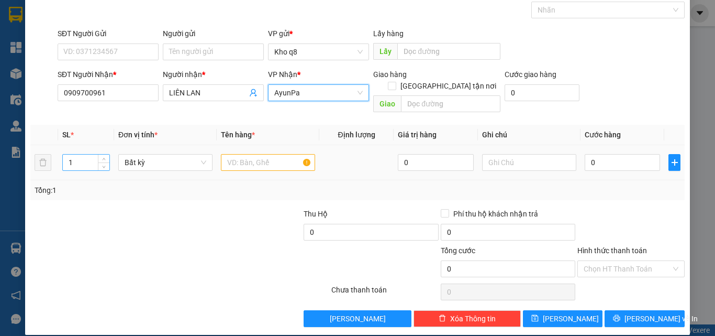
click at [76, 155] on input "1" at bounding box center [86, 162] width 47 height 16
click at [244, 154] on input "text" at bounding box center [268, 162] width 94 height 17
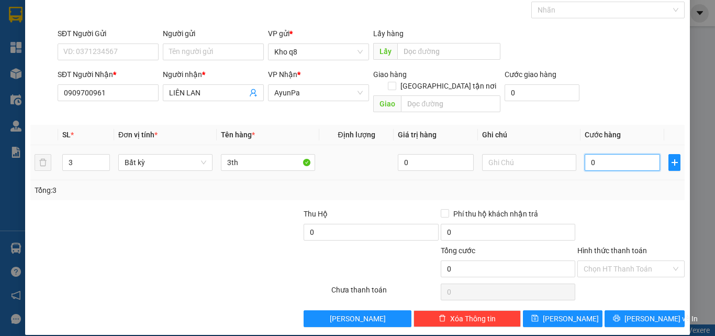
click at [603, 154] on input "0" at bounding box center [622, 162] width 75 height 17
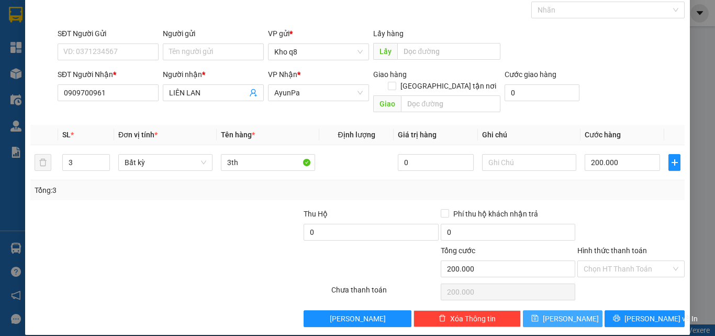
click at [539, 314] on span "save" at bounding box center [534, 318] width 7 height 8
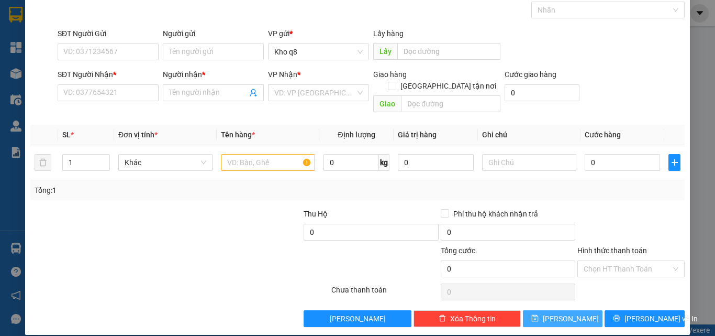
scroll to position [0, 0]
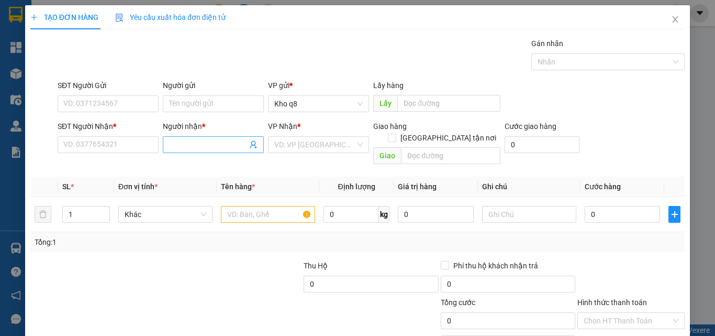
click at [178, 142] on input "Người nhận *" at bounding box center [208, 145] width 78 height 12
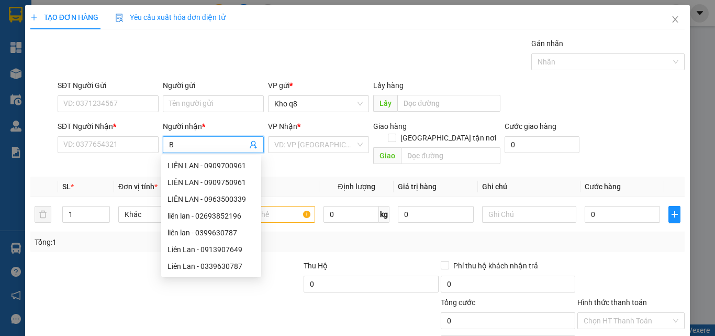
paste input "é"
paste input "ê"
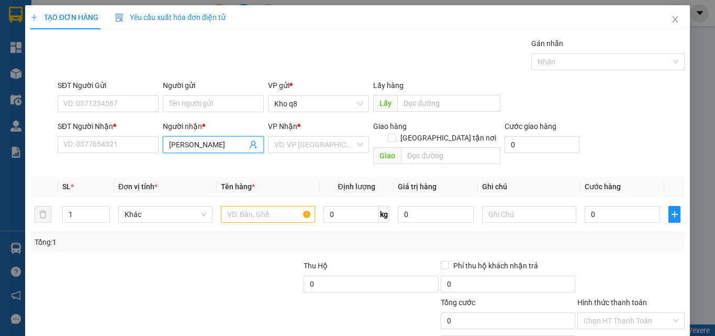
paste input "ễn"
paste input "ọc"
paste input "é"
click at [295, 145] on input "search" at bounding box center [314, 145] width 81 height 16
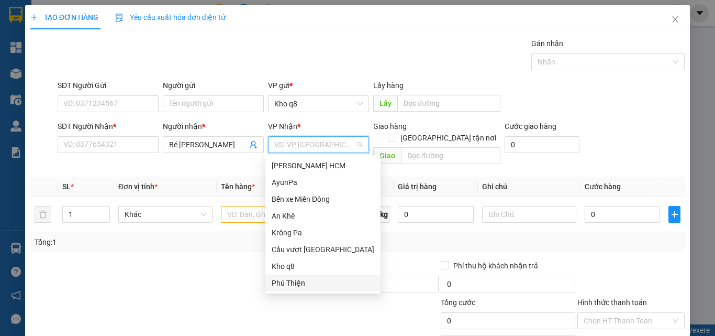
click at [296, 283] on div "Phú Thiện" at bounding box center [323, 283] width 103 height 12
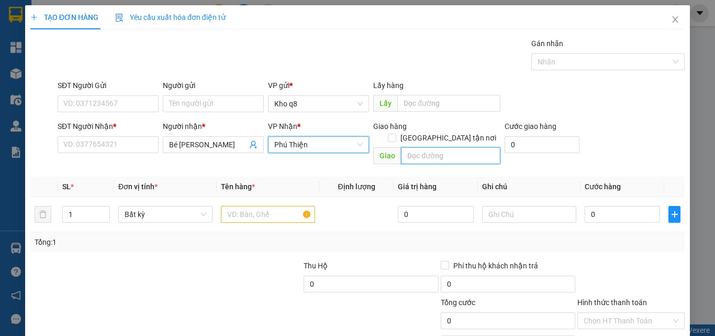
click at [414, 147] on input "text" at bounding box center [450, 155] width 99 height 17
paste input "Ía"
paste input "ú"
paste input "ê"
paste input "ện"
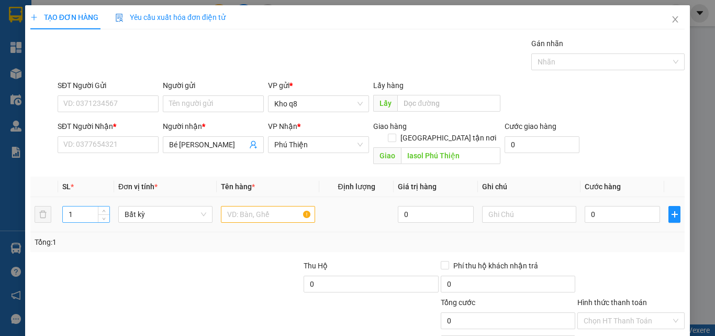
click at [77, 206] on input "1" at bounding box center [86, 214] width 47 height 16
click at [229, 206] on input "text" at bounding box center [268, 214] width 94 height 17
paste input "ơm"
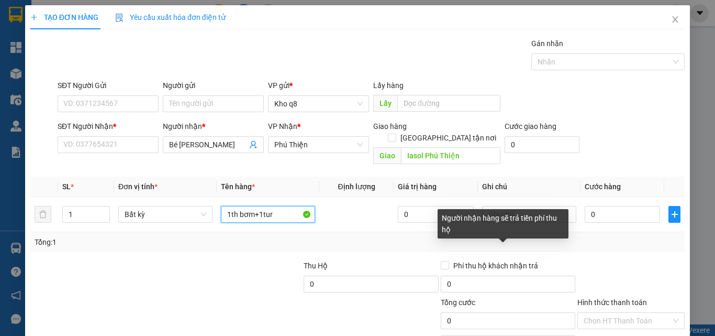
paste input "đ"
paste input "ê"
paste input "ện"
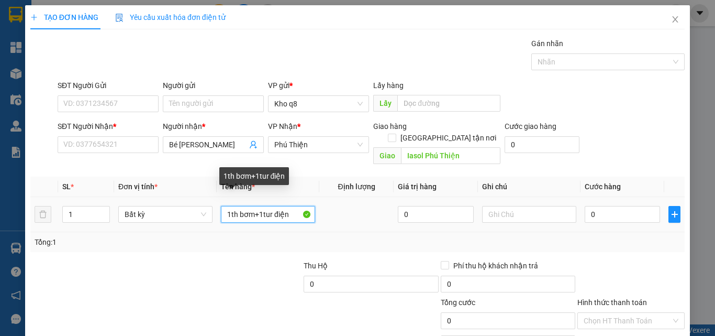
drag, startPoint x: 271, startPoint y: 202, endPoint x: 265, endPoint y: 278, distance: 76.6
click at [270, 206] on input "1th bơm+1tur điện" at bounding box center [268, 214] width 94 height 17
paste input "ủ"
click at [286, 206] on input "1th bơm+1 tủ điện" at bounding box center [268, 214] width 94 height 17
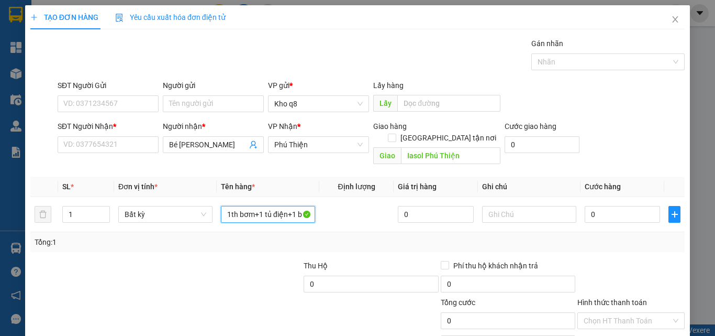
paste input "ình"
paste input "áp"
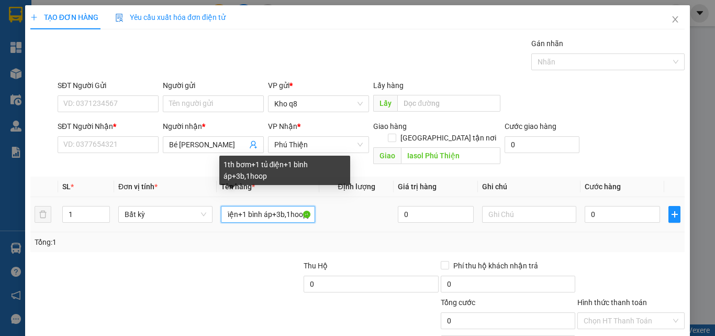
scroll to position [0, 54]
click at [308, 206] on input "1th bơm+1 tủ điện+1 bình áp+3b,1hoopj" at bounding box center [268, 214] width 94 height 17
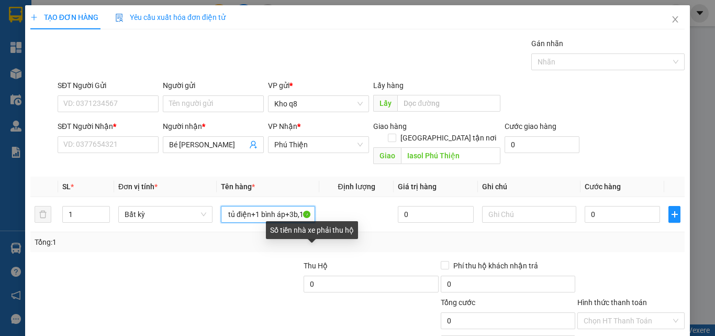
scroll to position [0, 41]
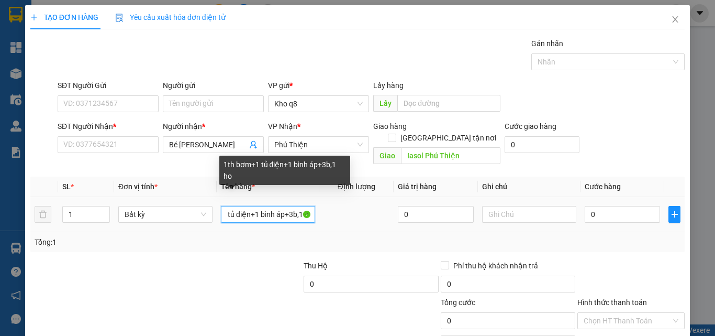
paste input "ô"
paste input "ộp"
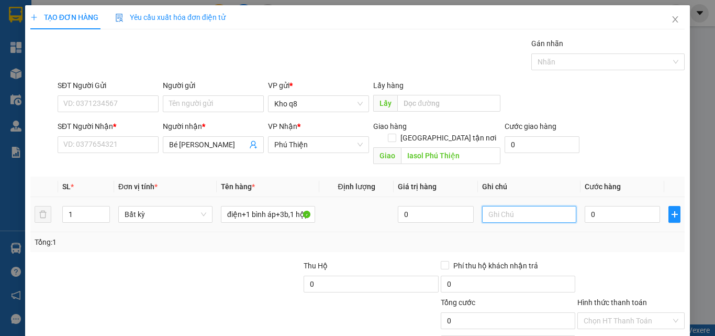
scroll to position [0, 0]
click at [482, 206] on input "text" at bounding box center [529, 214] width 94 height 17
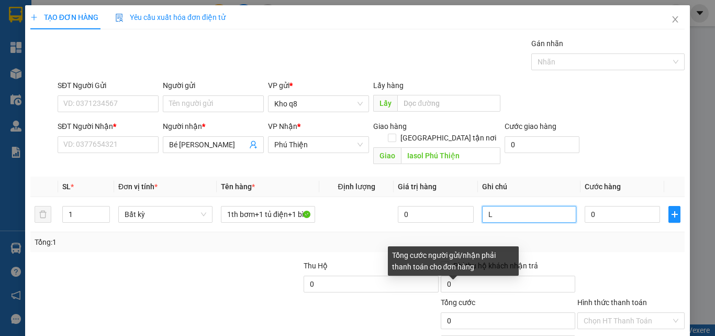
paste input "ô"
paste input "ộn"
paste input "đ"
paste input "ê"
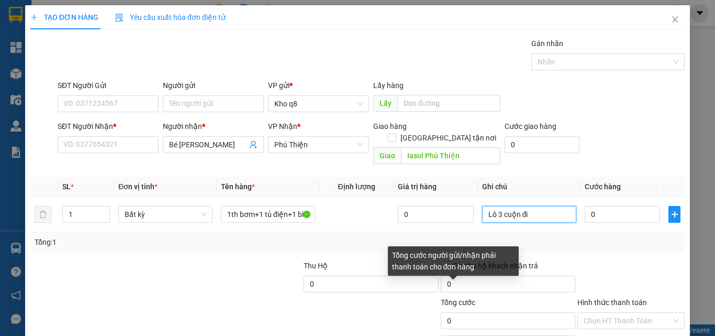
paste input "ện"
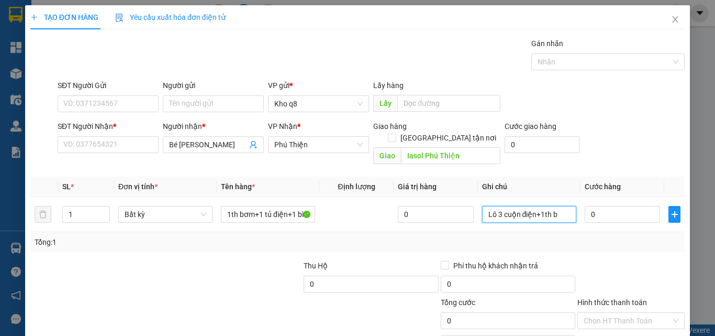
paste input "ơm"
paste input "ủ"
paste input "đ"
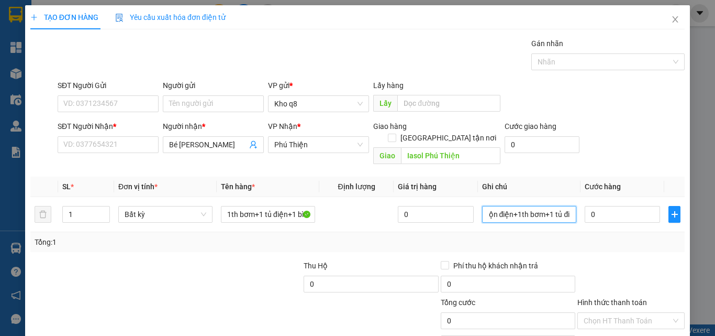
paste input "ê"
paste input "ện"
paste input "ình"
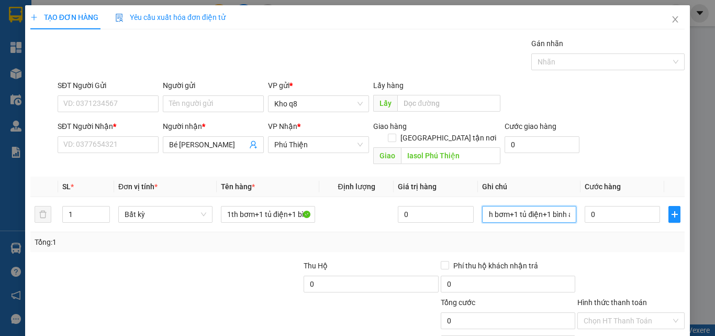
scroll to position [0, 69]
paste input "áp"
paste input "ô"
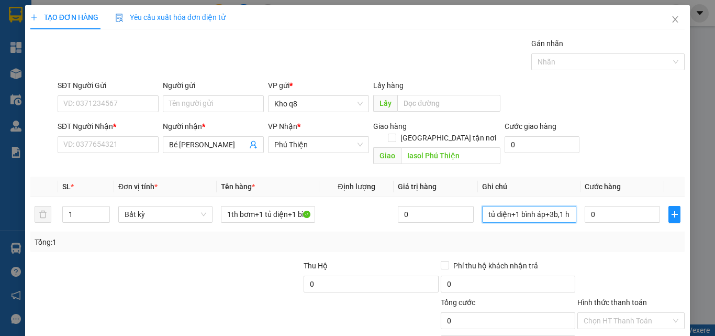
paste input "ộp"
paste input "uow"
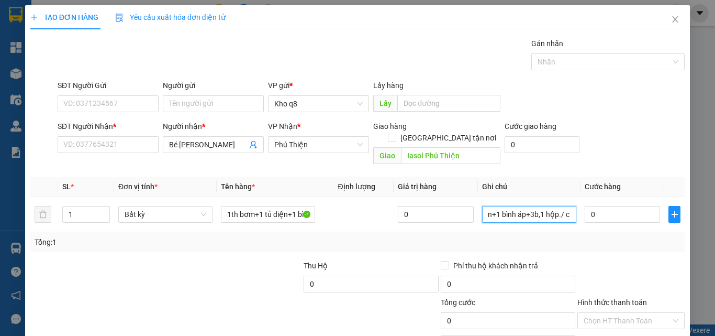
paste input "ư"
paste input "ơ"
paste input "ớc"
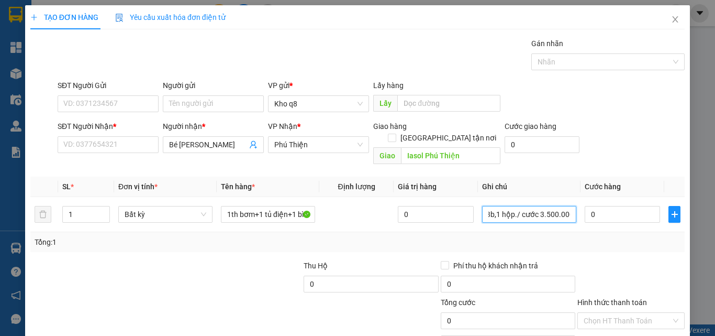
scroll to position [0, 157]
paste input "đ"
click at [604, 206] on input "0" at bounding box center [622, 214] width 75 height 17
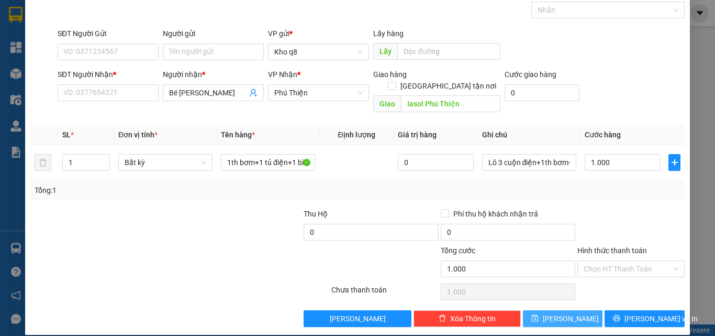
click at [577, 310] on button "[PERSON_NAME]" at bounding box center [563, 318] width 80 height 17
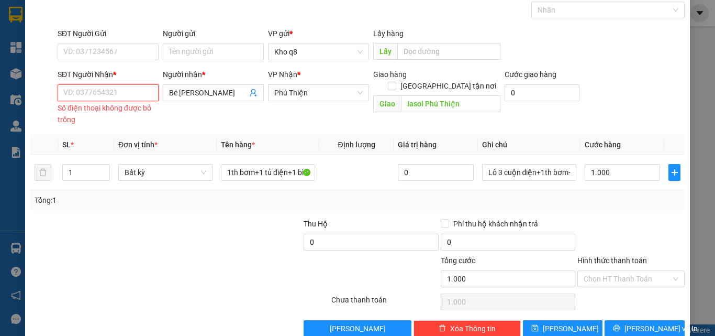
click at [108, 94] on input "SĐT Người Nhận *" at bounding box center [108, 92] width 101 height 17
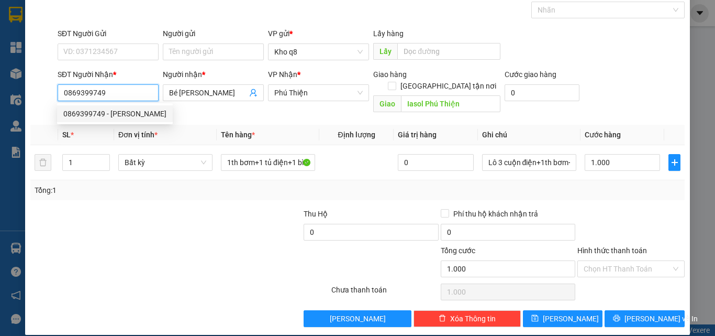
click at [88, 112] on div "0869399749 - [PERSON_NAME]" at bounding box center [114, 114] width 103 height 12
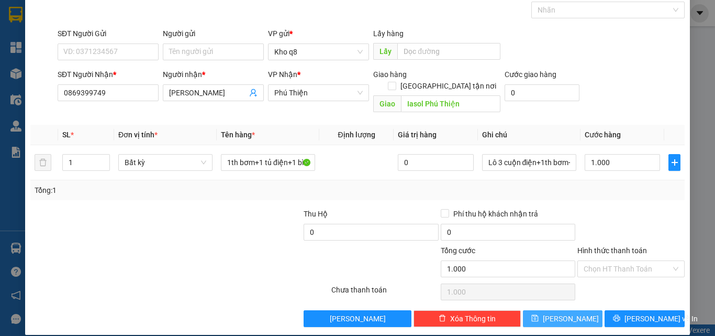
click at [560, 313] on span "[PERSON_NAME]" at bounding box center [571, 319] width 56 height 12
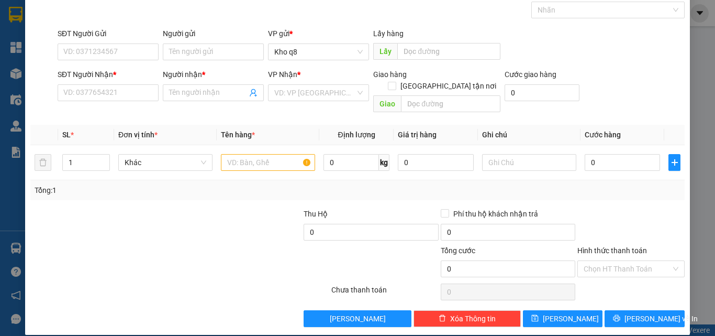
scroll to position [0, 0]
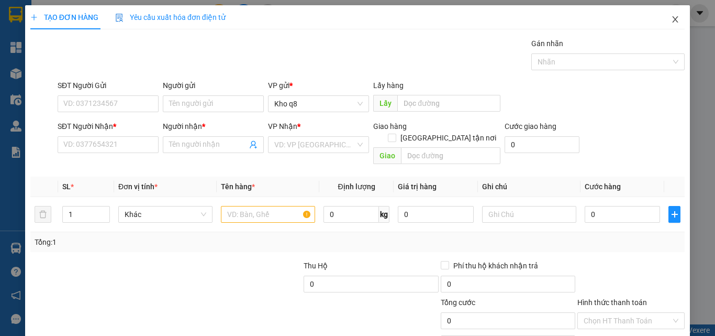
click at [671, 16] on icon "close" at bounding box center [675, 19] width 8 height 8
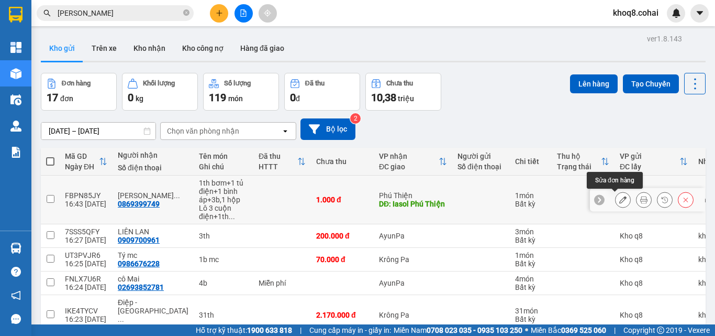
click at [616, 197] on button at bounding box center [623, 200] width 15 height 18
